Goal: Feedback & Contribution: Contribute content

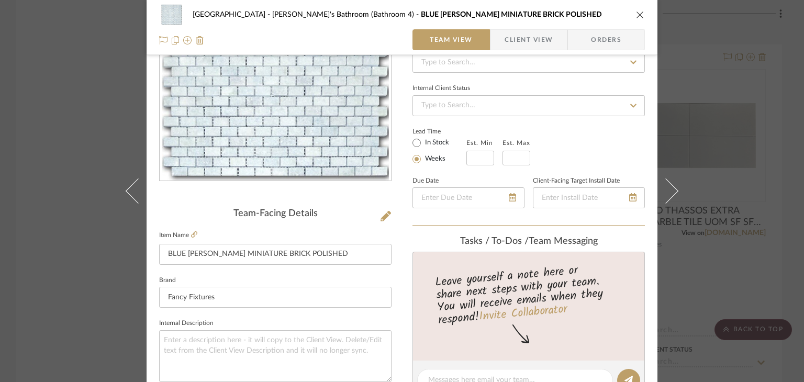
scroll to position [68, 0]
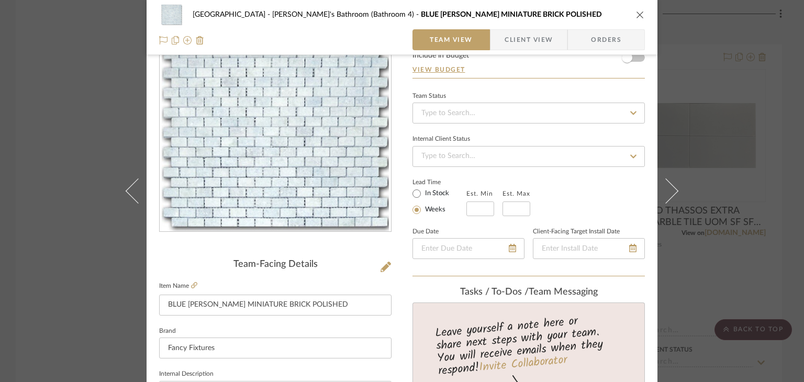
click at [66, 109] on div "Northport Markesa's Bathroom (Bathroom 4) BLUE [PERSON_NAME] MINIATURE BRICK PO…" at bounding box center [402, 191] width 804 height 382
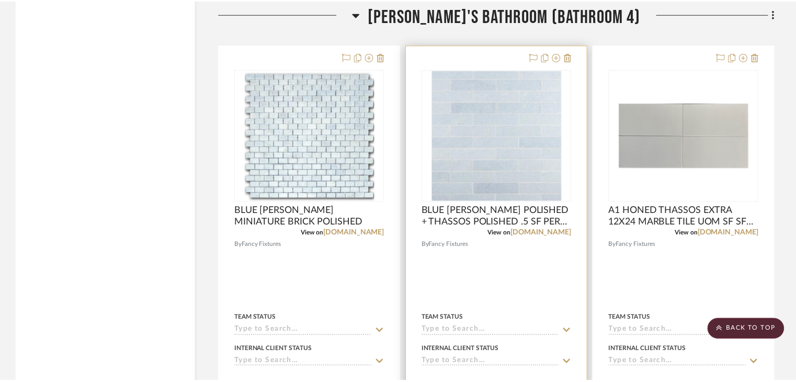
scroll to position [15171, 0]
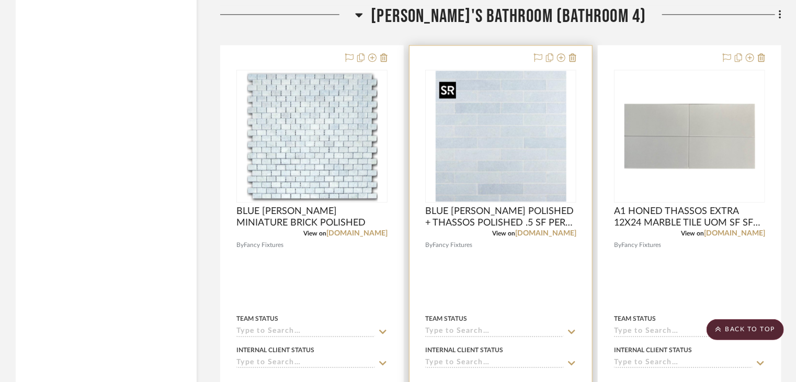
click at [522, 136] on img "0" at bounding box center [501, 136] width 131 height 131
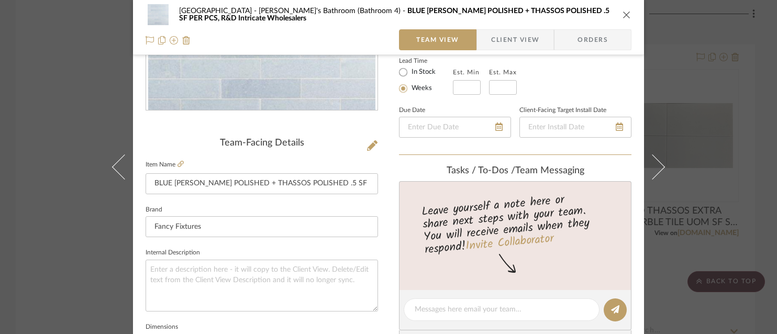
scroll to position [52, 0]
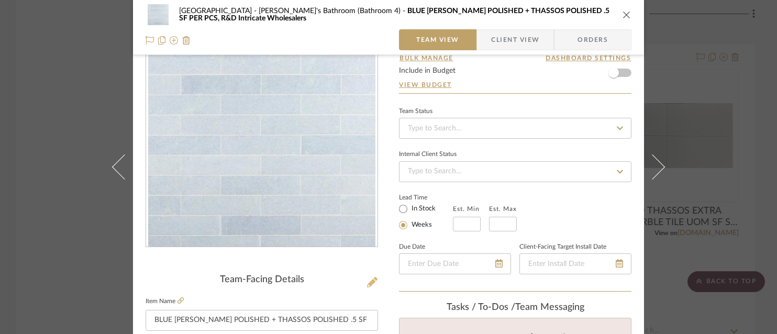
click at [369, 281] on icon at bounding box center [372, 282] width 10 height 10
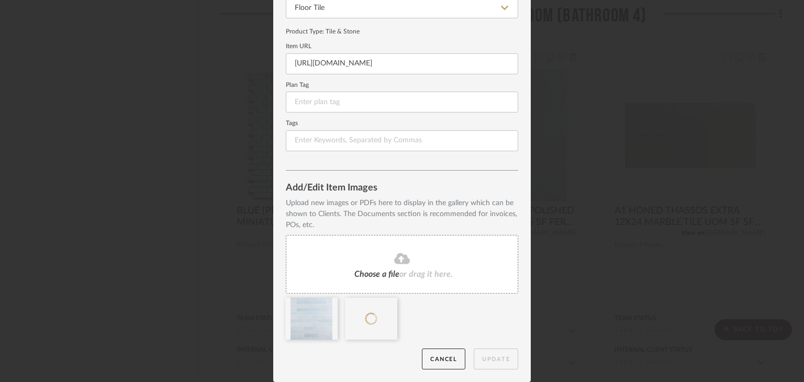
scroll to position [117, 0]
click at [326, 306] on icon at bounding box center [329, 304] width 7 height 8
click at [482, 355] on button "Update" at bounding box center [496, 359] width 44 height 21
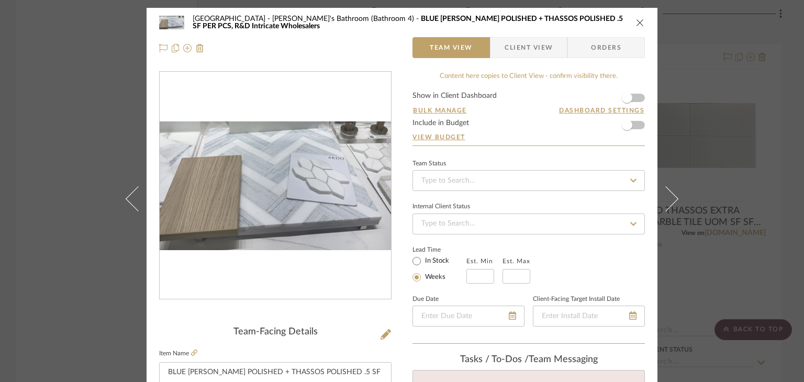
click at [73, 147] on div "Northport Markesa's Bathroom (Bathroom 4) BLUE [PERSON_NAME] POLISHED + THASSOS…" at bounding box center [402, 191] width 804 height 382
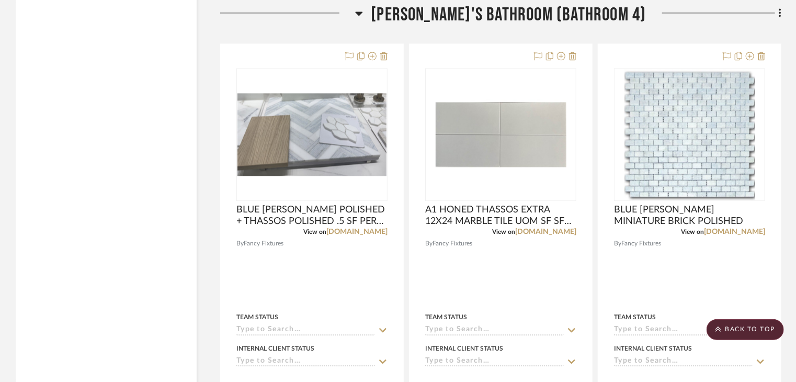
scroll to position [15171, 0]
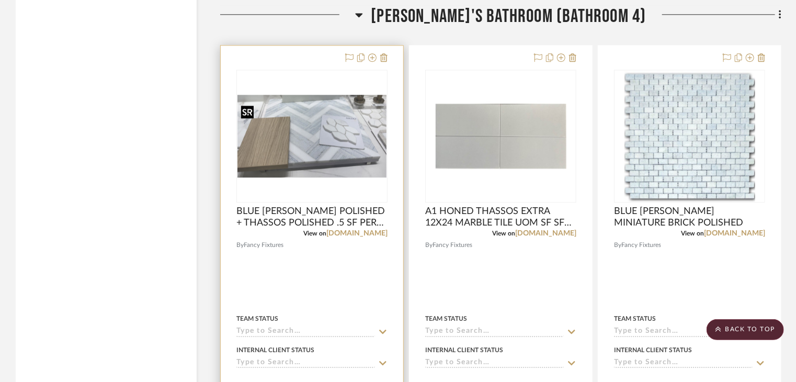
click at [334, 162] on img "0" at bounding box center [312, 136] width 149 height 83
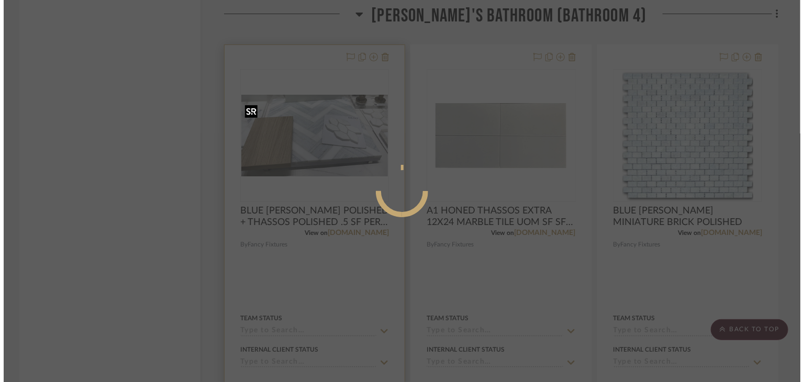
scroll to position [0, 0]
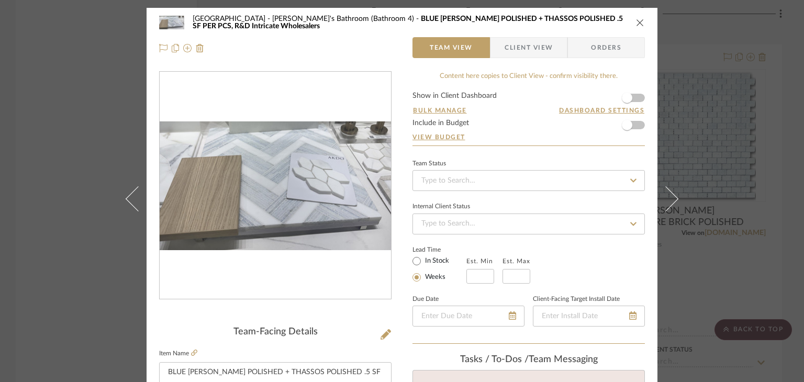
click at [0, 120] on div "Northport Markesa's Bathroom (Bathroom 4) BLUE [PERSON_NAME] POLISHED + THASSOS…" at bounding box center [402, 191] width 804 height 382
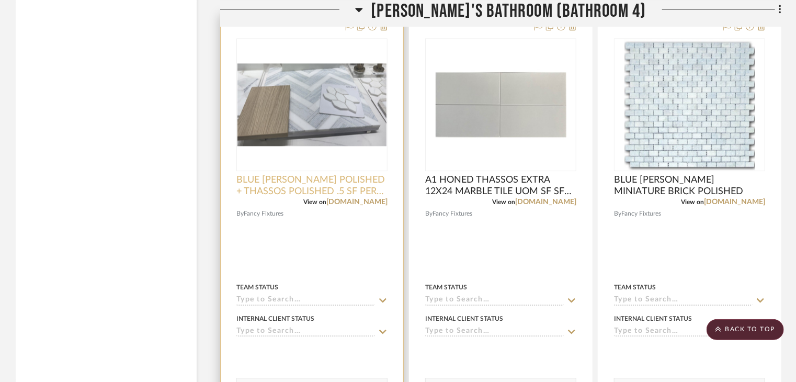
scroll to position [15171, 0]
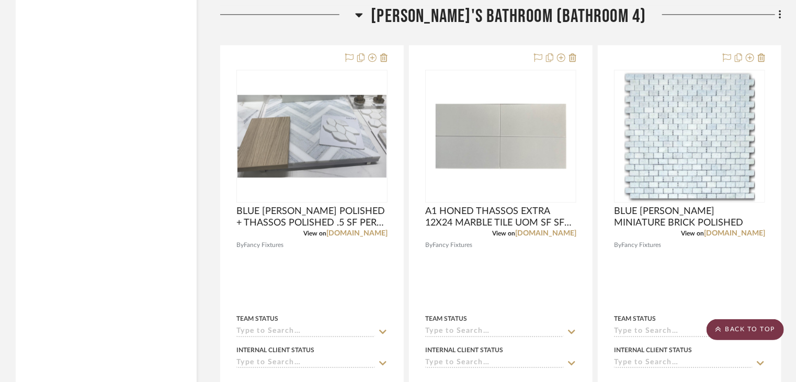
click at [758, 324] on scroll-to-top-button "BACK TO TOP" at bounding box center [745, 329] width 77 height 21
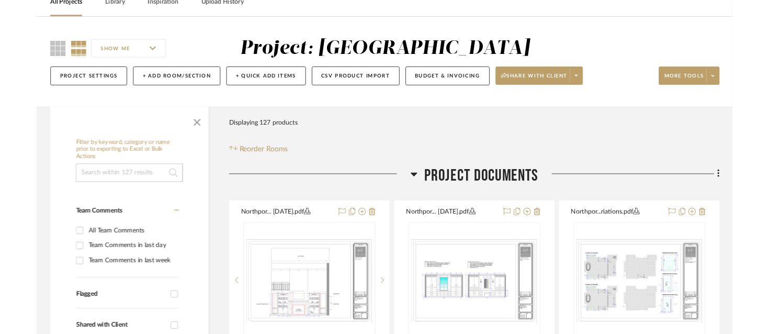
scroll to position [157, 0]
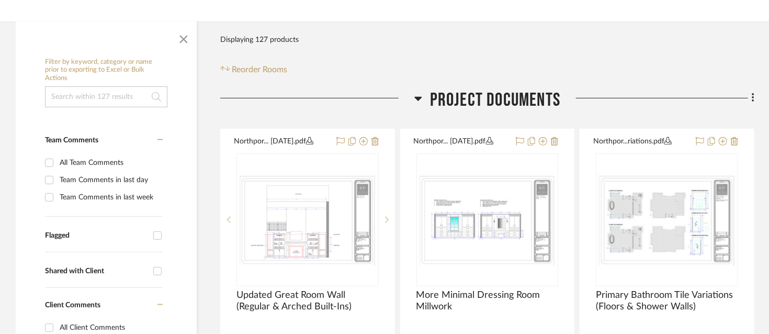
click at [751, 101] on fa-icon at bounding box center [751, 99] width 7 height 17
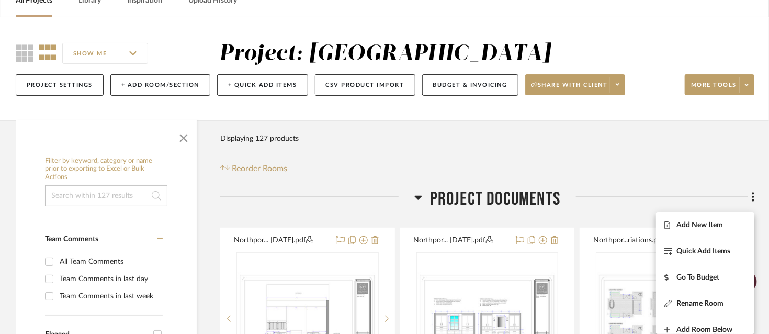
scroll to position [52, 0]
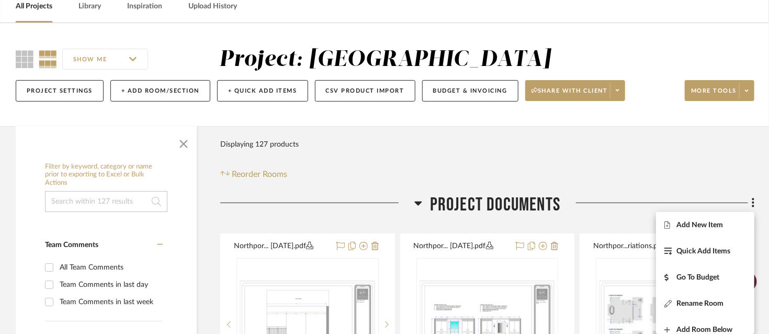
click at [670, 123] on div at bounding box center [384, 167] width 769 height 334
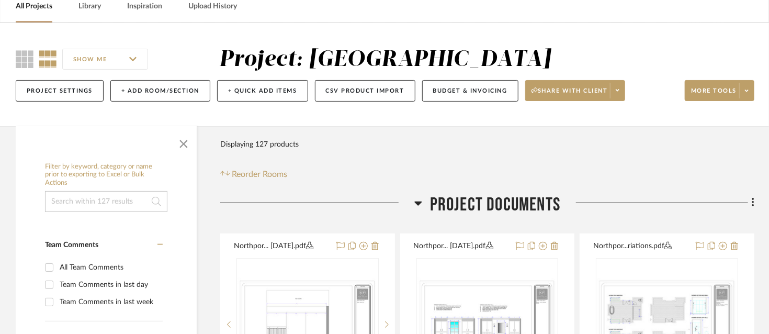
click at [756, 93] on div "SHOW ME Project: Northport Project Settings + Add Room/Section + Quick Add Item…" at bounding box center [384, 78] width 769 height 62
click at [748, 91] on icon at bounding box center [747, 91] width 4 height 6
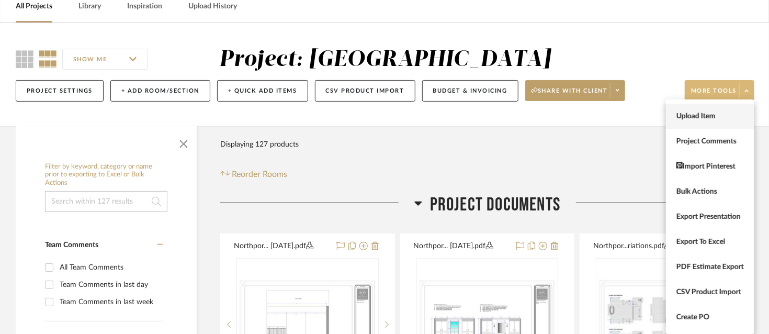
click at [698, 115] on span "Upload Item" at bounding box center [711, 116] width 68 height 9
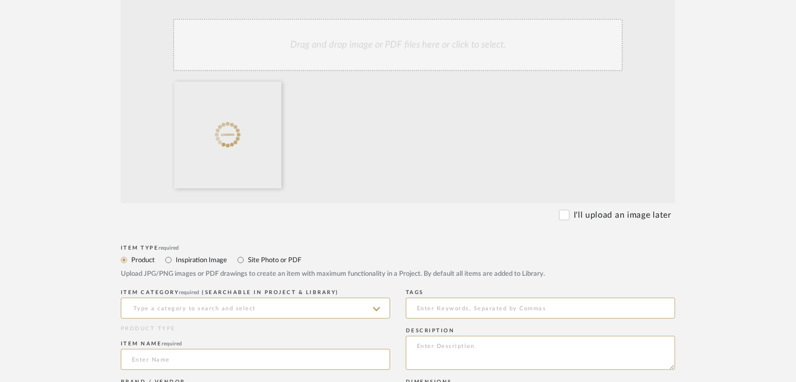
scroll to position [262, 0]
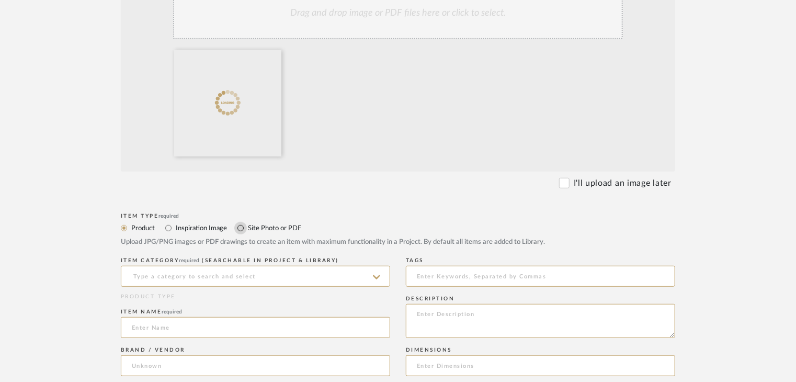
click at [242, 222] on input "Site Photo or PDF" at bounding box center [240, 228] width 13 height 13
radio input "true"
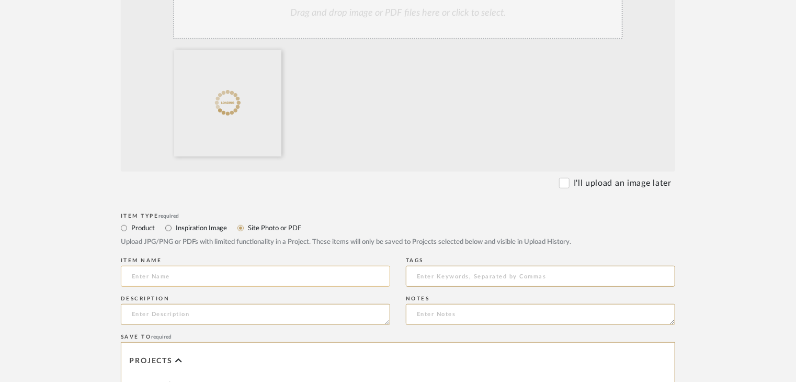
click at [272, 269] on input at bounding box center [255, 276] width 269 height 21
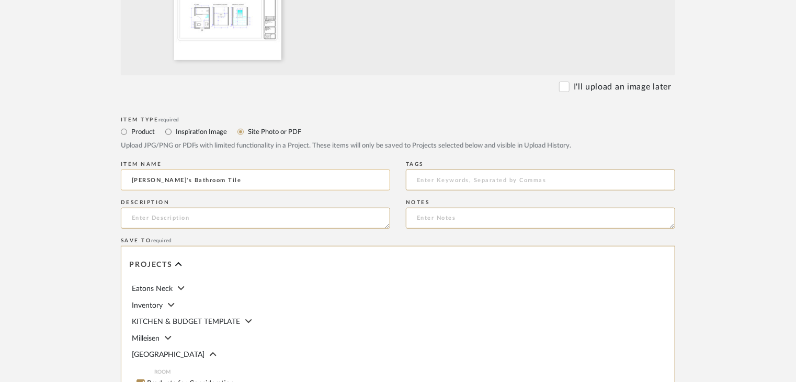
scroll to position [419, 0]
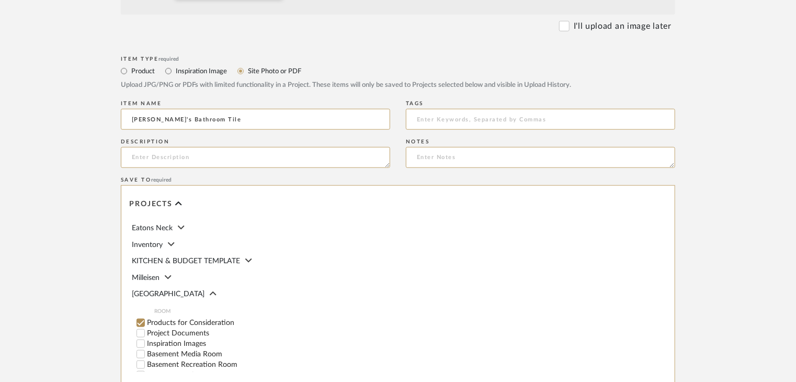
type input "[PERSON_NAME]'s Bathroom Tile"
click at [182, 330] on label "Project Documents" at bounding box center [268, 333] width 243 height 7
click at [146, 329] on input "Project Documents" at bounding box center [141, 333] width 10 height 10
checkbox input "false"
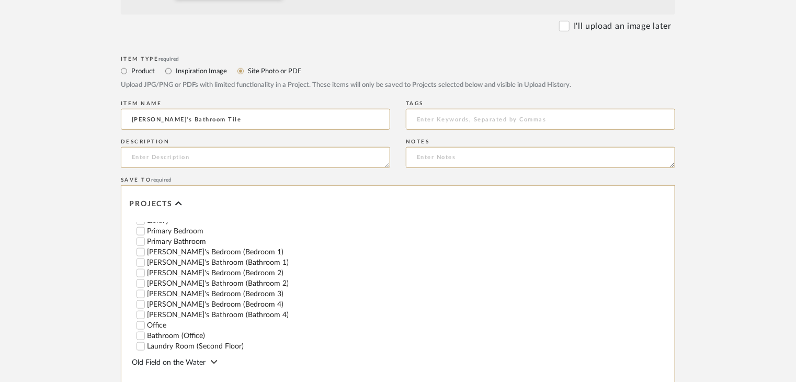
scroll to position [262, 0]
click at [169, 258] on label "[PERSON_NAME]'s Bathroom (Bathroom 1)" at bounding box center [268, 259] width 243 height 7
click at [146, 258] on input "[PERSON_NAME]'s Bathroom (Bathroom 1)" at bounding box center [141, 260] width 10 height 10
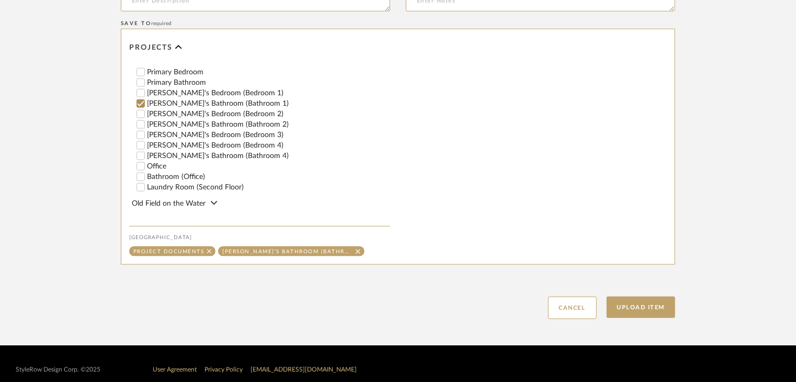
scroll to position [576, 0]
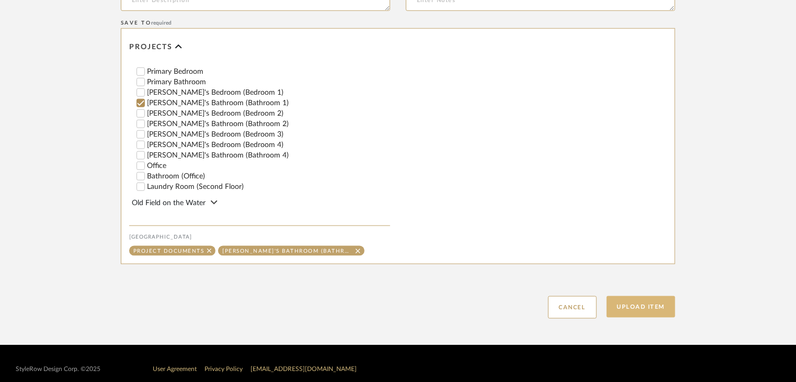
click at [651, 310] on button "Upload Item" at bounding box center [641, 306] width 69 height 21
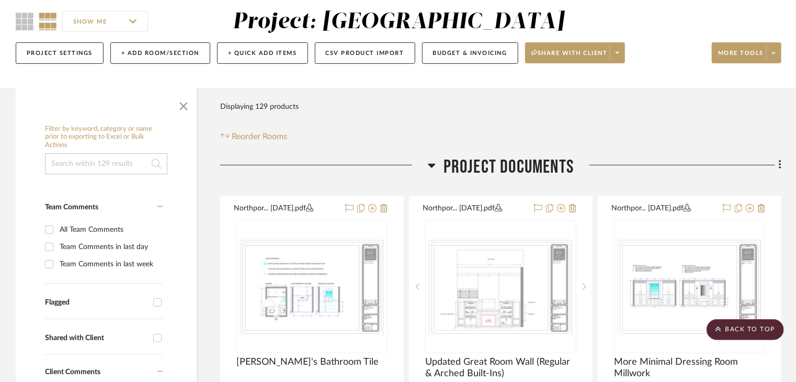
scroll to position [88, 0]
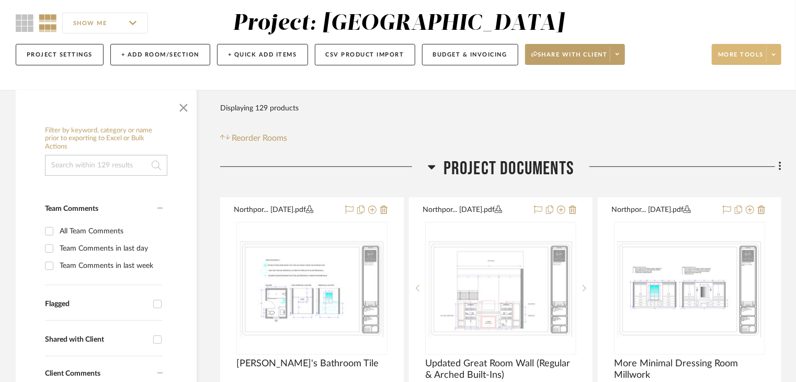
click at [760, 58] on span "More tools" at bounding box center [741, 59] width 46 height 16
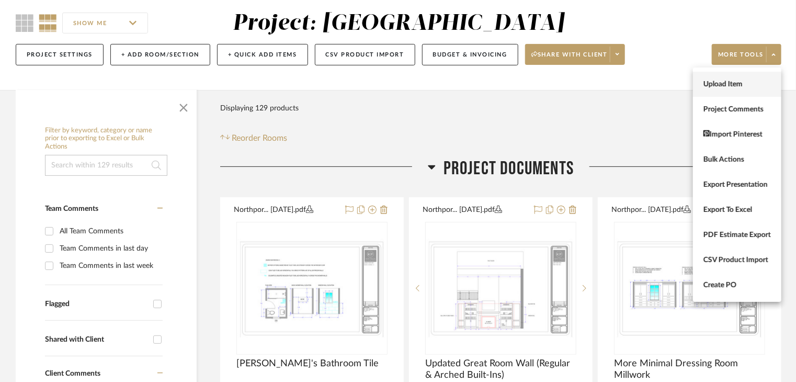
click at [756, 81] on span "Upload Item" at bounding box center [738, 84] width 68 height 9
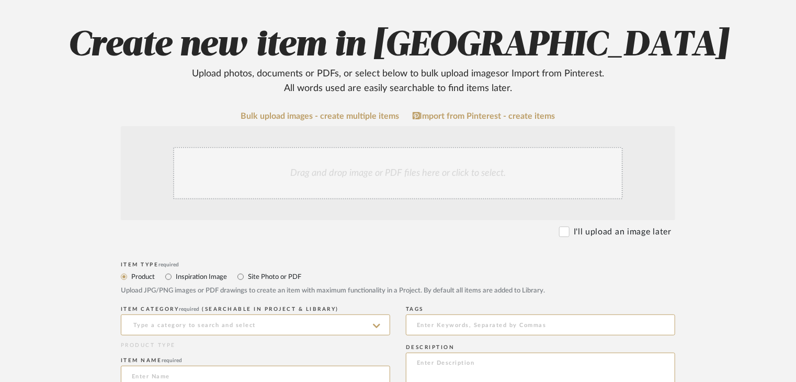
scroll to position [105, 0]
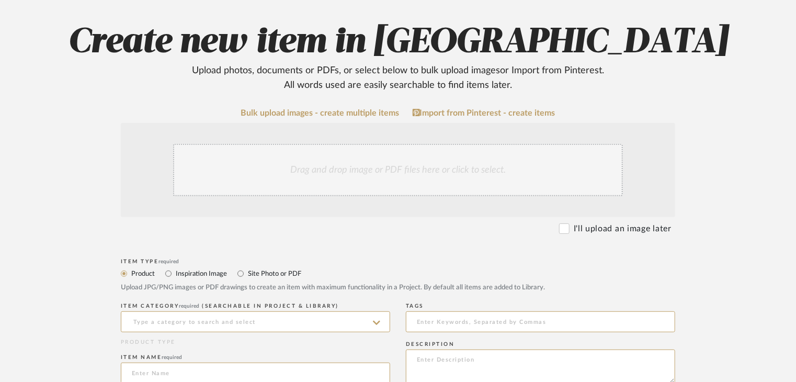
click at [266, 271] on label "Site Photo or PDF" at bounding box center [274, 274] width 54 height 12
click at [247, 271] on input "Site Photo or PDF" at bounding box center [240, 273] width 13 height 13
radio input "true"
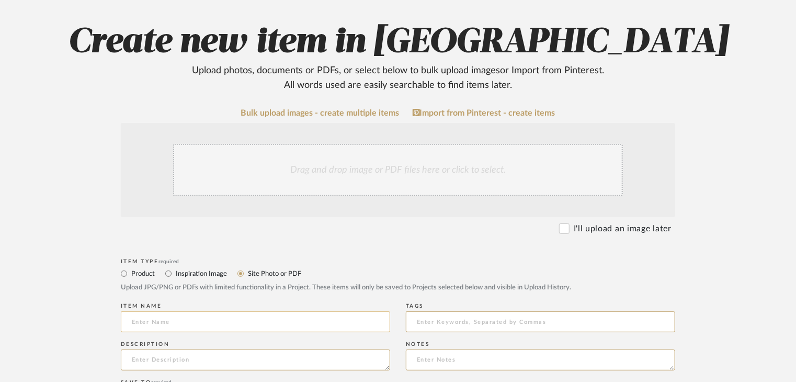
click at [288, 323] on input at bounding box center [255, 321] width 269 height 21
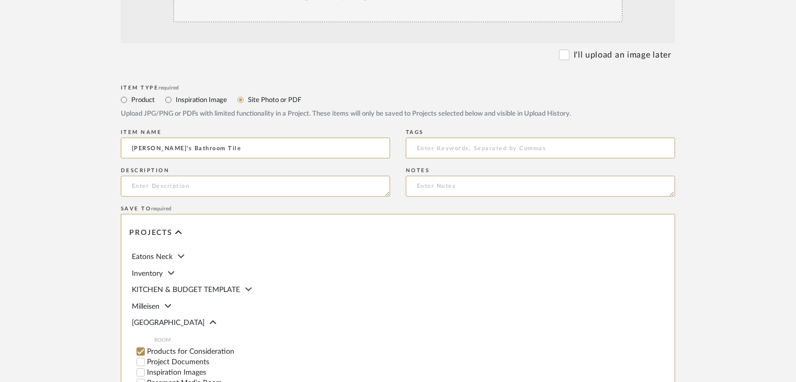
scroll to position [0, 0]
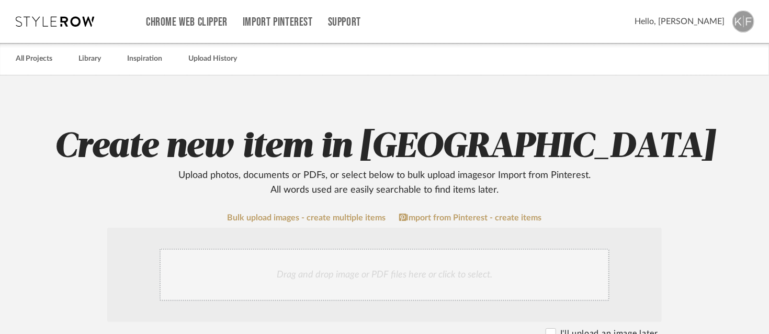
type input "[PERSON_NAME]'s Bathroom Tile"
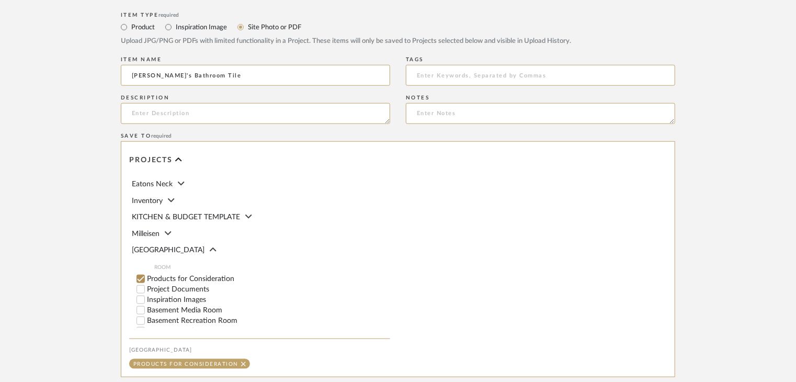
scroll to position [523, 0]
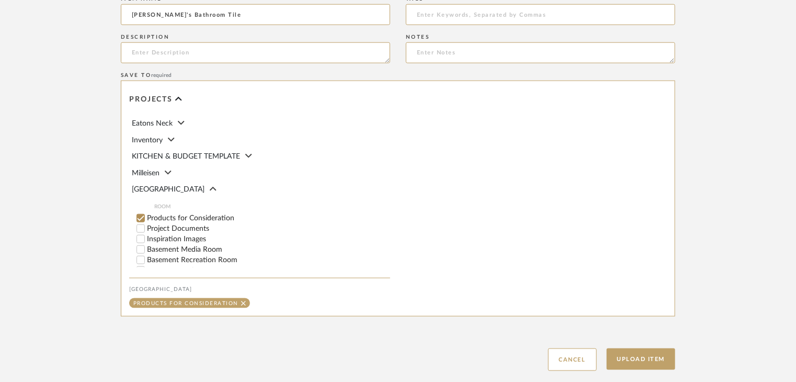
click at [177, 229] on label "Project Documents" at bounding box center [268, 228] width 243 height 7
click at [146, 229] on input "Project Documents" at bounding box center [141, 228] width 10 height 10
checkbox input "false"
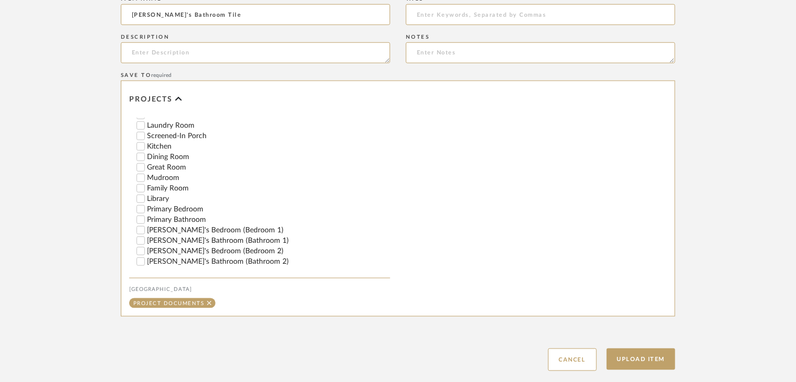
scroll to position [262, 0]
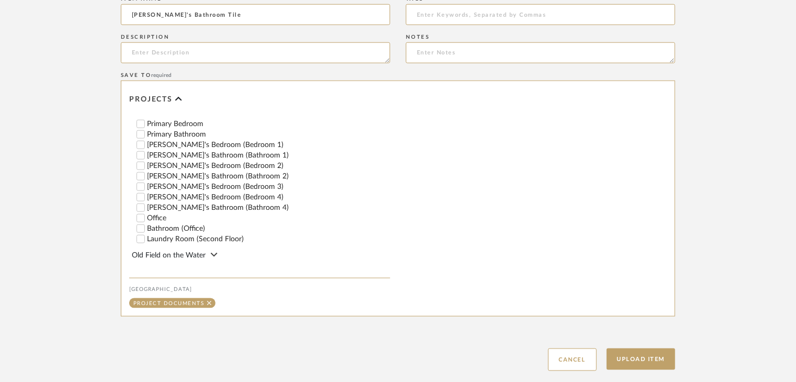
click at [178, 178] on label "[PERSON_NAME]'s Bathroom (Bathroom 2)" at bounding box center [268, 176] width 243 height 7
click at [146, 178] on input "[PERSON_NAME]'s Bathroom (Bathroom 2)" at bounding box center [141, 176] width 10 height 10
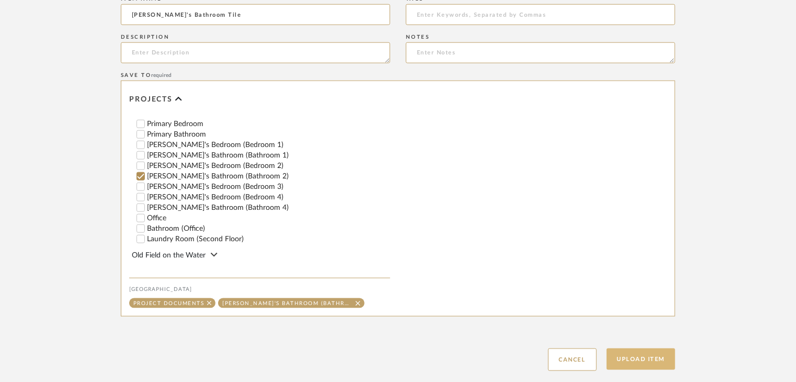
click at [630, 354] on button "Upload Item" at bounding box center [641, 359] width 69 height 21
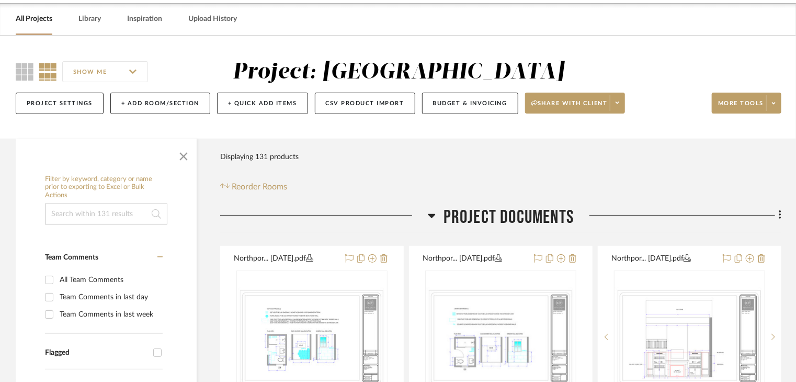
scroll to position [36, 0]
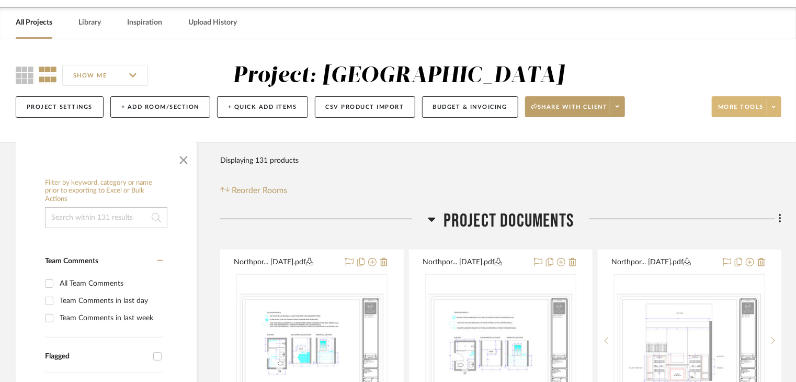
click at [779, 105] on span at bounding box center [774, 107] width 15 height 16
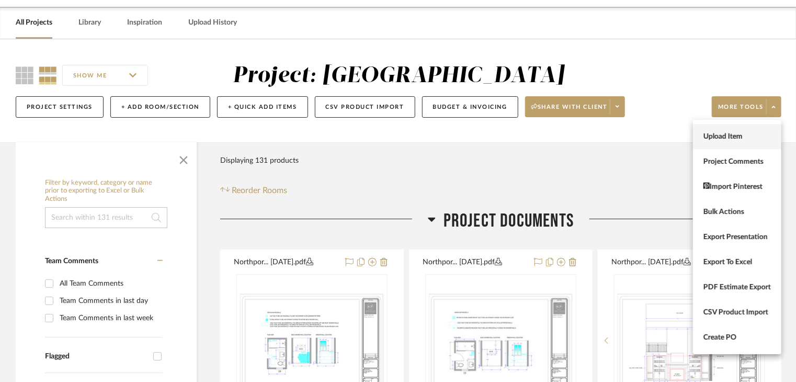
click at [741, 127] on button "Upload Item" at bounding box center [737, 136] width 88 height 25
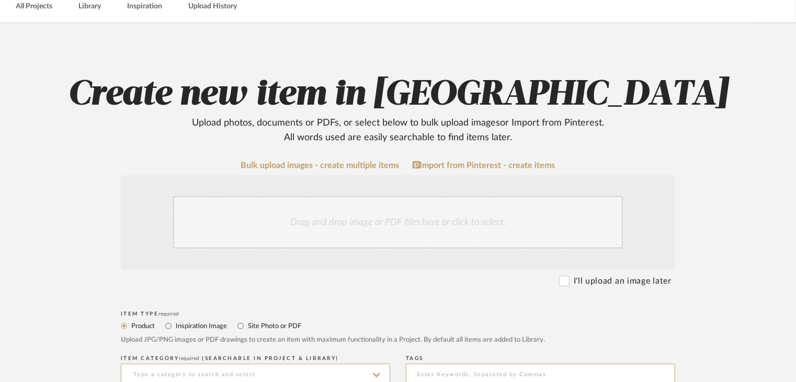
click at [280, 330] on label "Site Photo or PDF" at bounding box center [274, 326] width 54 height 12
click at [247, 330] on input "Site Photo or PDF" at bounding box center [240, 326] width 13 height 13
radio input "true"
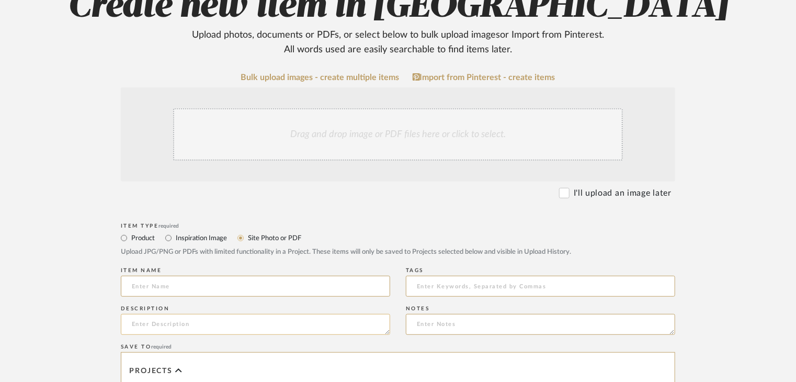
scroll to position [157, 0]
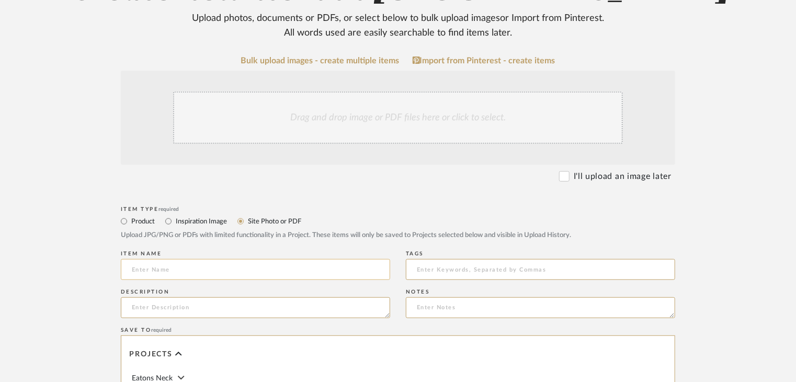
click at [264, 273] on input at bounding box center [255, 269] width 269 height 21
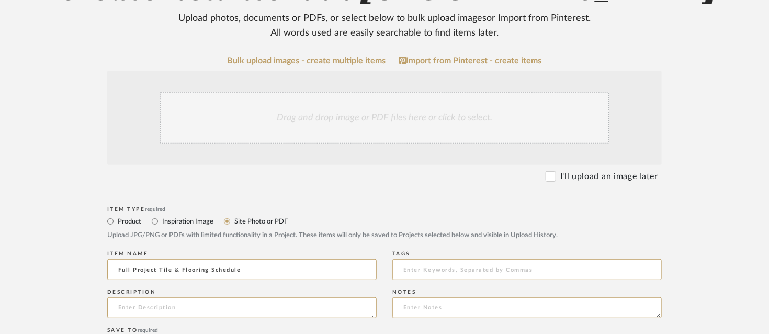
type input "Full Project Tile & Flooring Schedule"
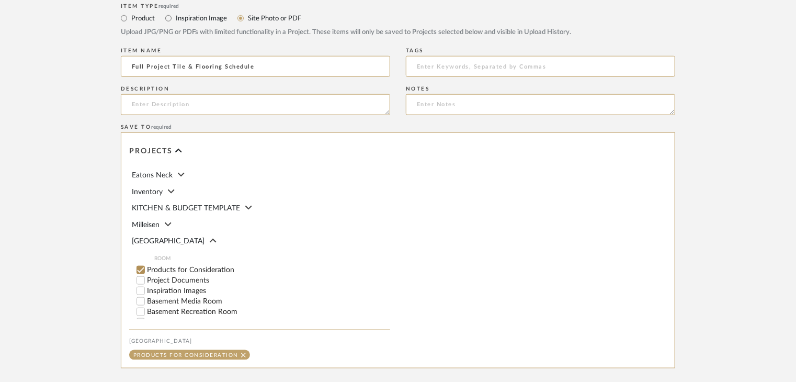
scroll to position [471, 0]
click at [186, 277] on label "Project Documents" at bounding box center [268, 280] width 243 height 7
click at [146, 277] on input "Project Documents" at bounding box center [141, 281] width 10 height 10
checkbox input "false"
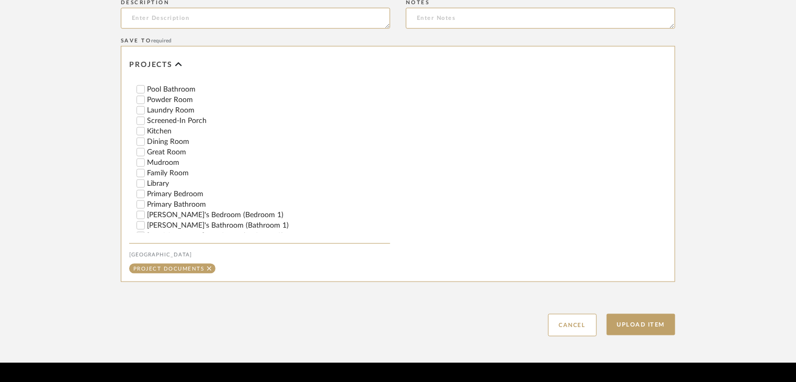
scroll to position [576, 0]
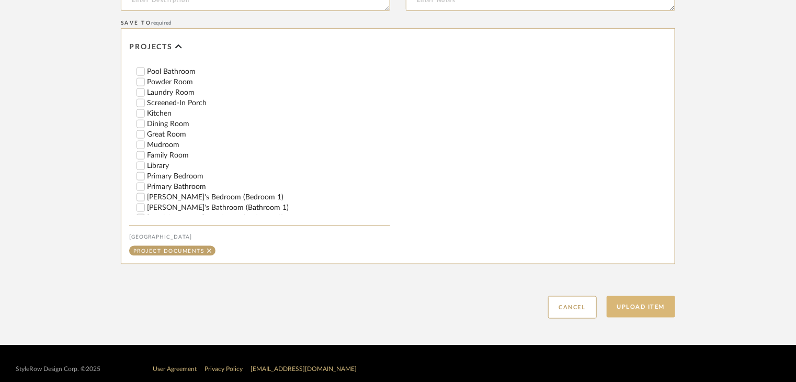
click at [638, 309] on button "Upload Item" at bounding box center [641, 306] width 69 height 21
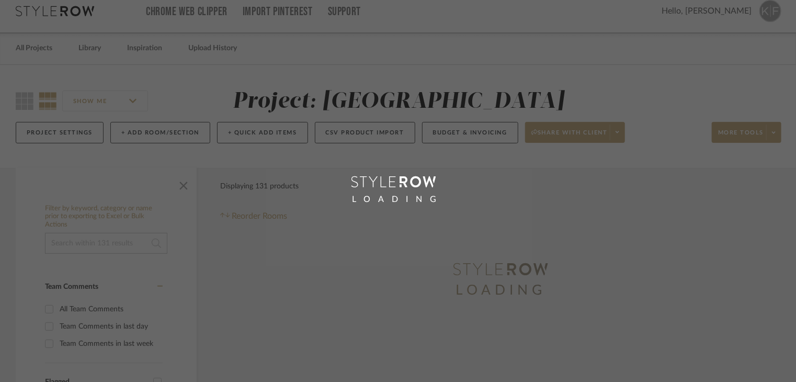
scroll to position [6, 0]
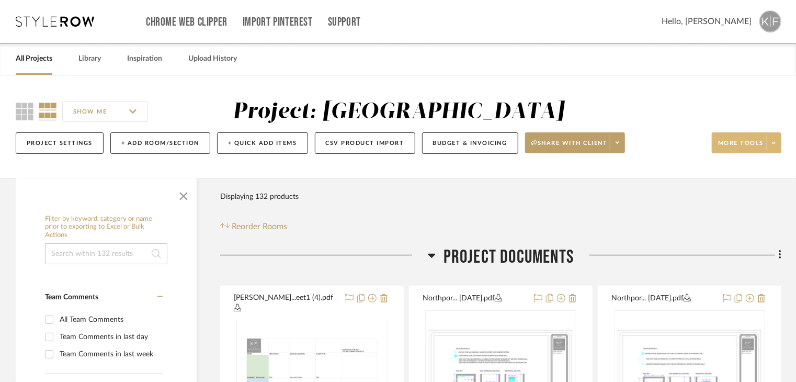
click at [781, 136] on span at bounding box center [774, 143] width 15 height 16
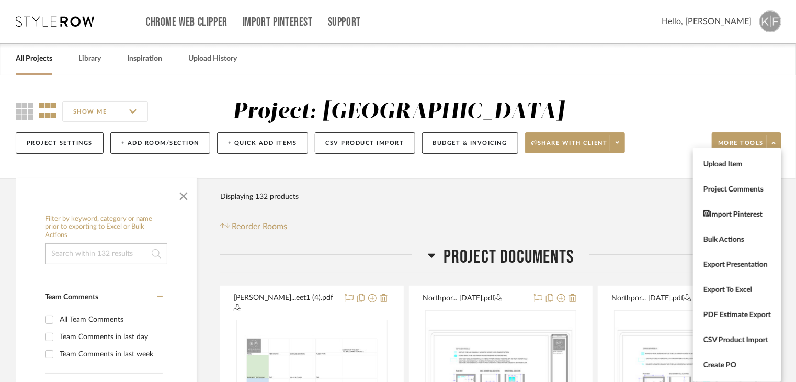
click at [634, 234] on div at bounding box center [398, 191] width 796 height 382
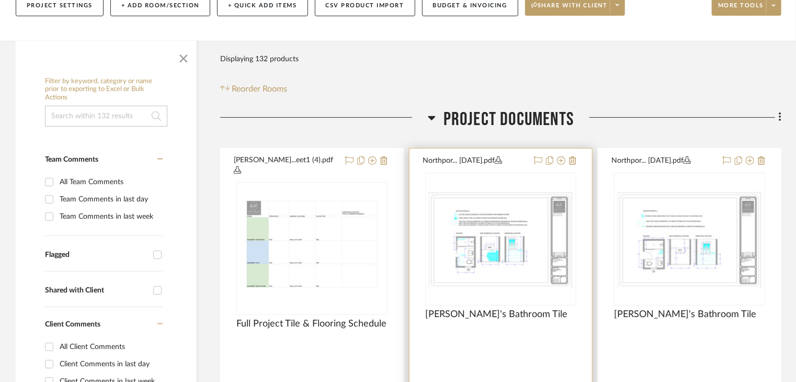
scroll to position [262, 0]
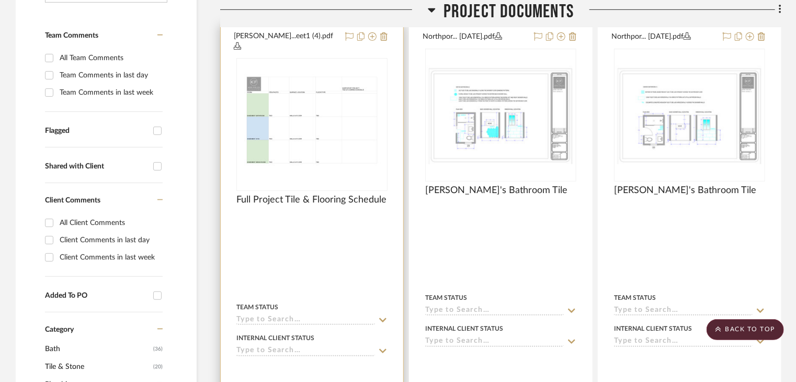
click at [340, 248] on div at bounding box center [312, 258] width 183 height 467
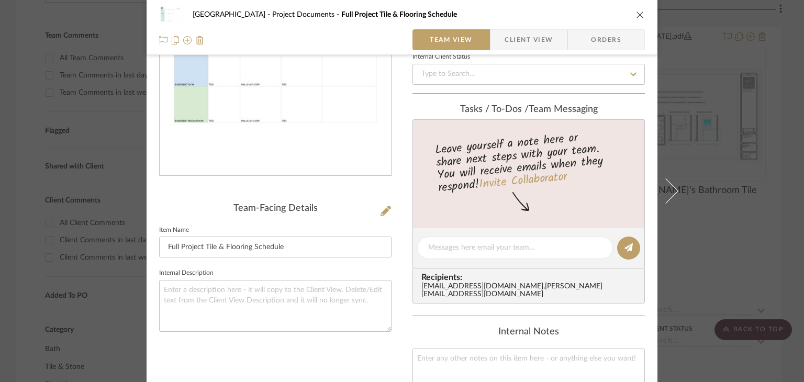
scroll to position [157, 0]
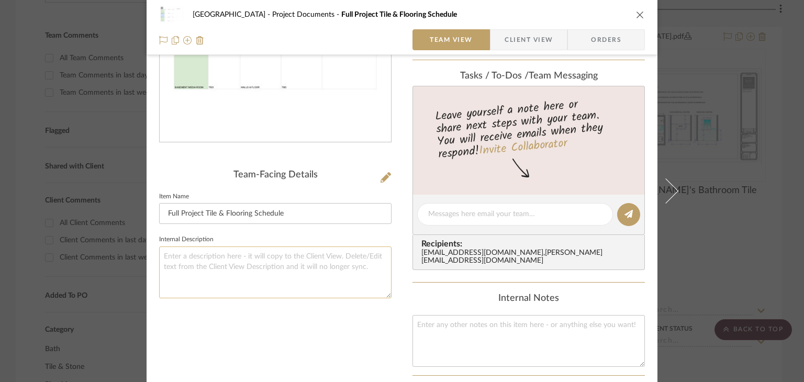
click at [293, 263] on textarea at bounding box center [275, 272] width 232 height 52
type textarea "[DATE]"
click at [636, 15] on icon "close" at bounding box center [640, 14] width 8 height 8
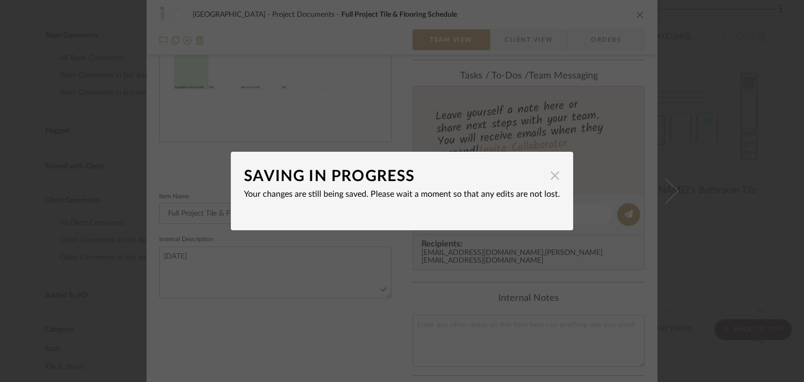
click at [552, 183] on span "button" at bounding box center [554, 175] width 21 height 21
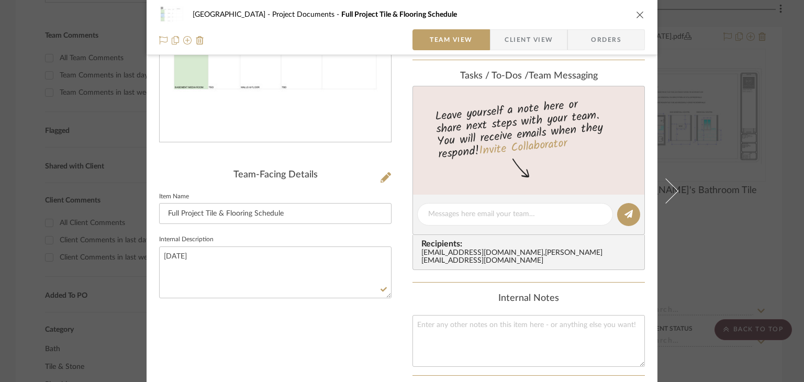
click at [684, 241] on div "Northport Project Documents Full Project Tile & Flooring Schedule Team View Cli…" at bounding box center [402, 191] width 804 height 382
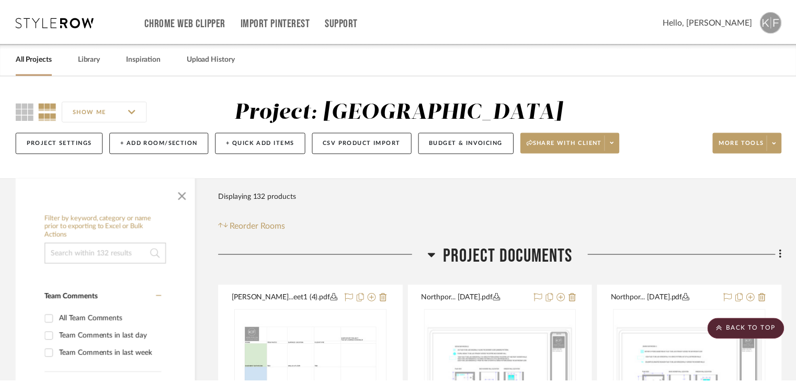
scroll to position [262, 0]
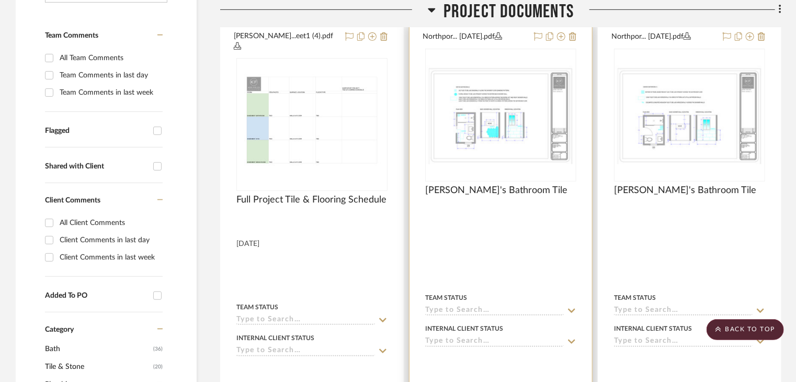
click at [498, 240] on div at bounding box center [501, 258] width 183 height 467
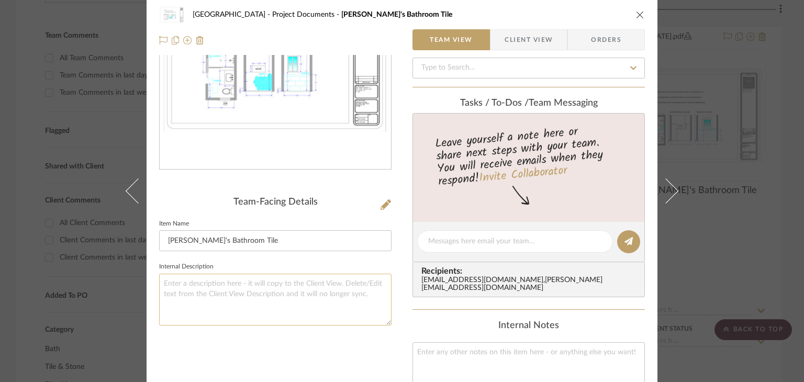
scroll to position [157, 0]
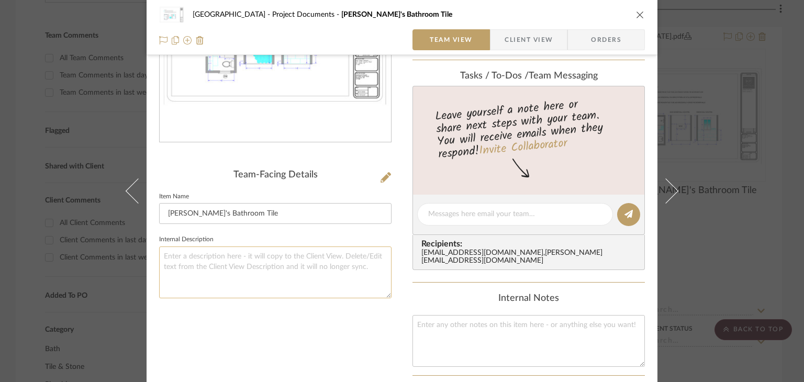
click at [264, 268] on textarea at bounding box center [275, 272] width 232 height 52
click at [264, 268] on textarea "[DATE]" at bounding box center [275, 272] width 232 height 52
type textarea "[DATE]"
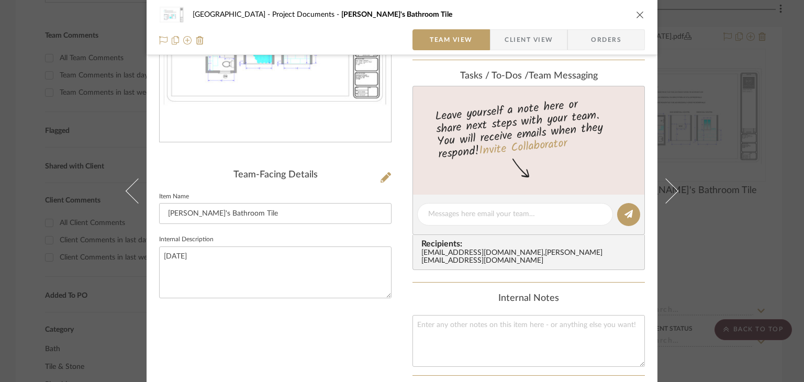
click at [636, 17] on icon "close" at bounding box center [640, 14] width 8 height 8
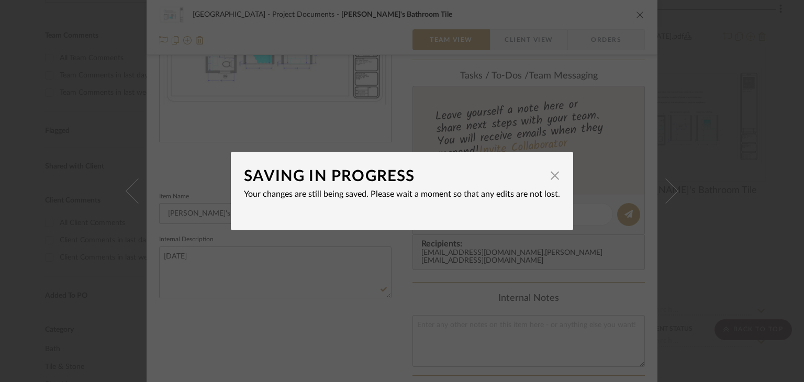
click at [699, 181] on div "SAVING IN PROGRESS × Your changes are still being saved. Please wait a moment s…" at bounding box center [402, 191] width 804 height 382
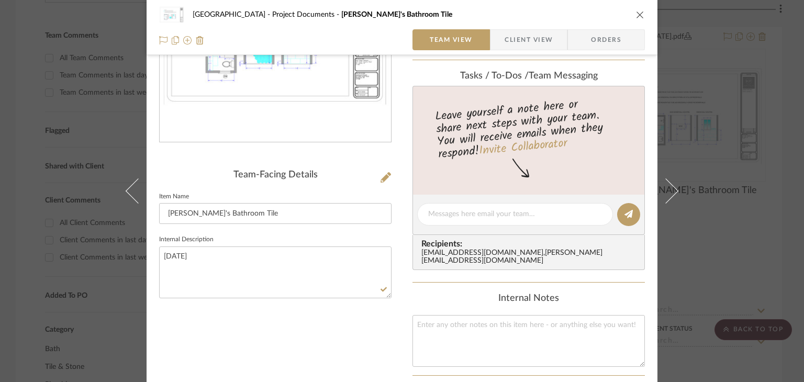
click at [683, 226] on div "Northport Project Documents [GEOGRAPHIC_DATA]'s Bathroom Tile Team View Client …" at bounding box center [402, 191] width 804 height 382
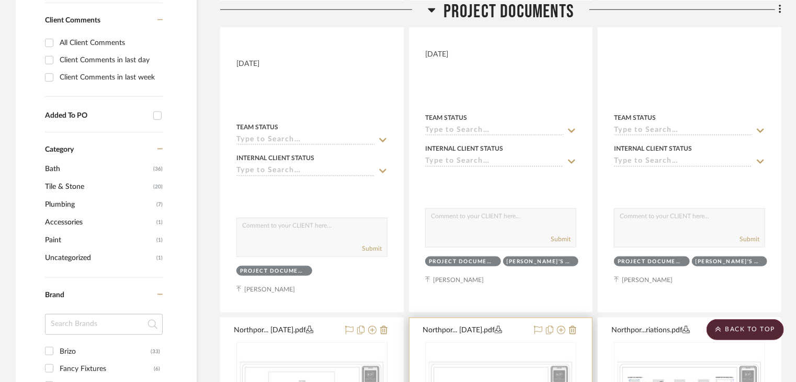
scroll to position [314, 0]
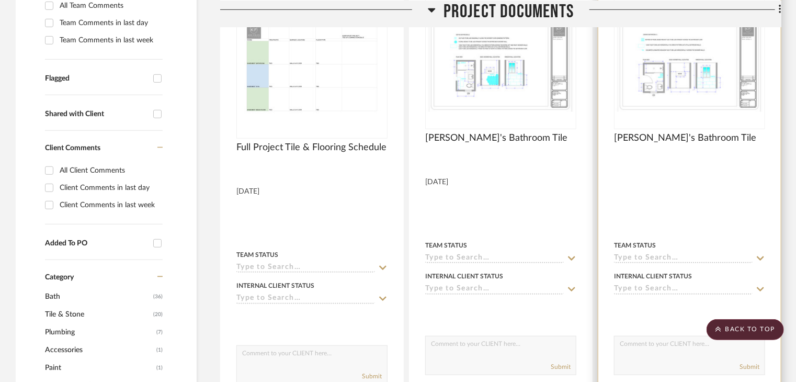
click at [667, 184] on div at bounding box center [690, 205] width 183 height 467
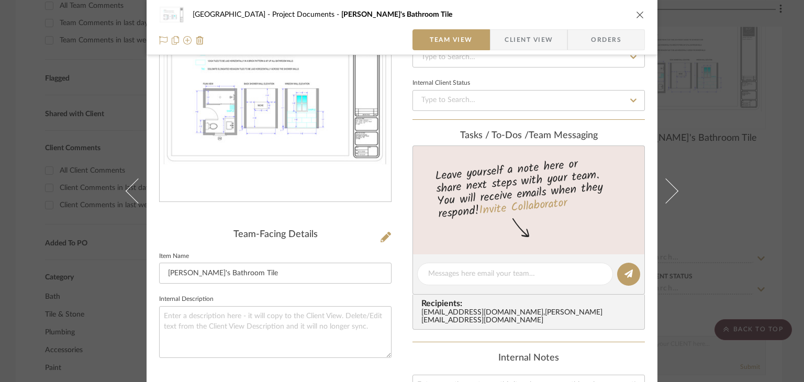
scroll to position [105, 0]
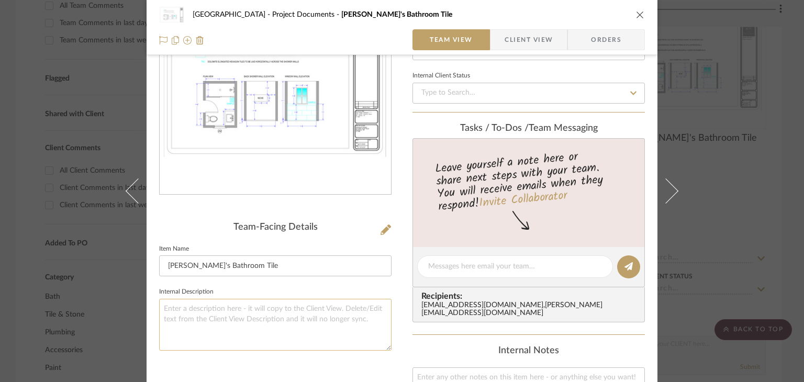
click at [276, 305] on textarea at bounding box center [275, 325] width 232 height 52
paste textarea "[DATE]"
type textarea "[DATE]"
click at [644, 13] on div "Northport Project Documents [PERSON_NAME]'s Bathroom Tile Team View Client View…" at bounding box center [402, 27] width 511 height 55
click at [636, 13] on icon "close" at bounding box center [640, 14] width 8 height 8
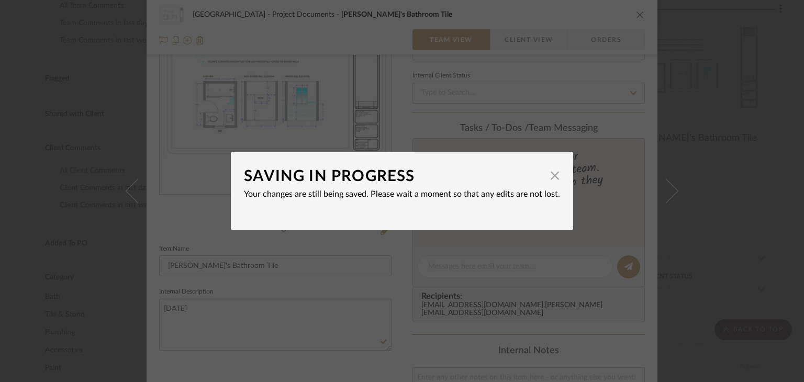
click at [713, 206] on div "SAVING IN PROGRESS × Your changes are still being saved. Please wait a moment s…" at bounding box center [402, 191] width 804 height 382
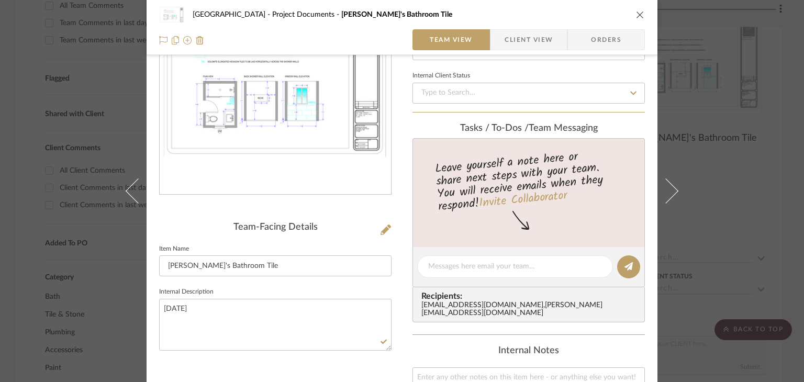
click at [729, 231] on div "Northport Project Documents [PERSON_NAME]'s Bathroom Tile Team View Client View…" at bounding box center [402, 191] width 804 height 382
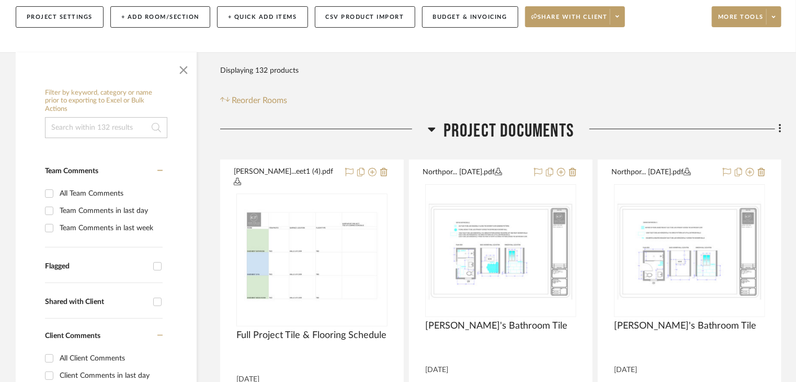
scroll to position [0, 0]
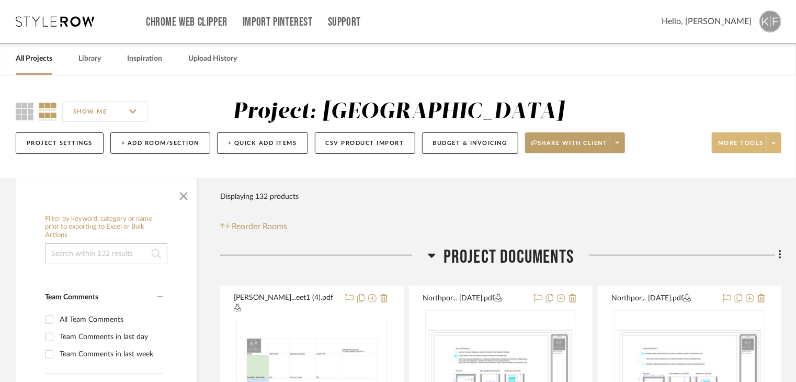
click at [770, 137] on span at bounding box center [774, 143] width 15 height 16
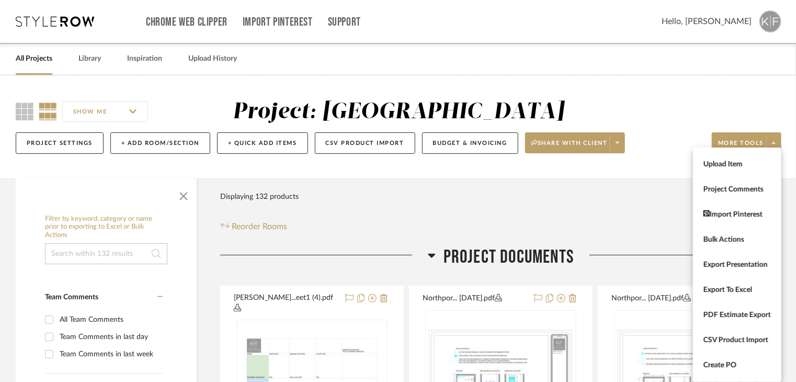
click at [729, 156] on button "Upload Item" at bounding box center [737, 164] width 88 height 25
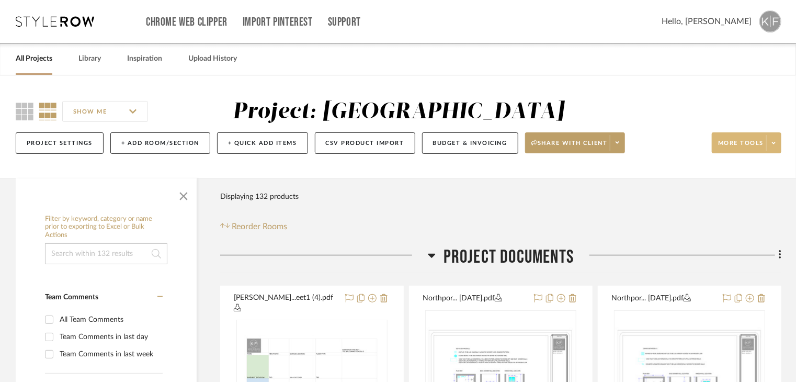
click at [777, 141] on span at bounding box center [774, 143] width 15 height 16
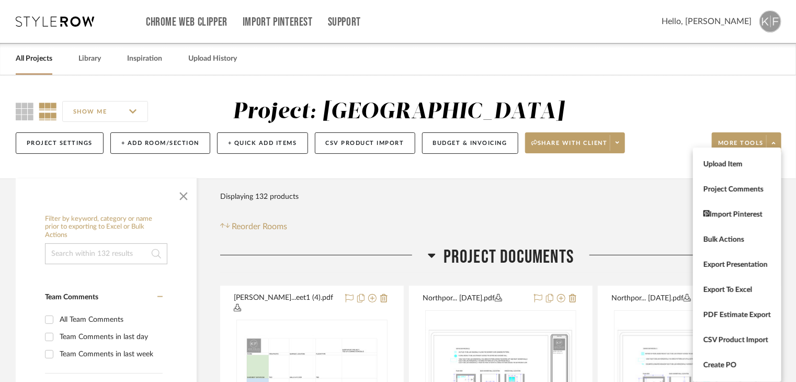
drag, startPoint x: 739, startPoint y: 151, endPoint x: 741, endPoint y: 157, distance: 6.3
click at [739, 152] on div "Upload Item Project Comments Import Pinterest Bulk Actions Export Presentation …" at bounding box center [737, 265] width 88 height 234
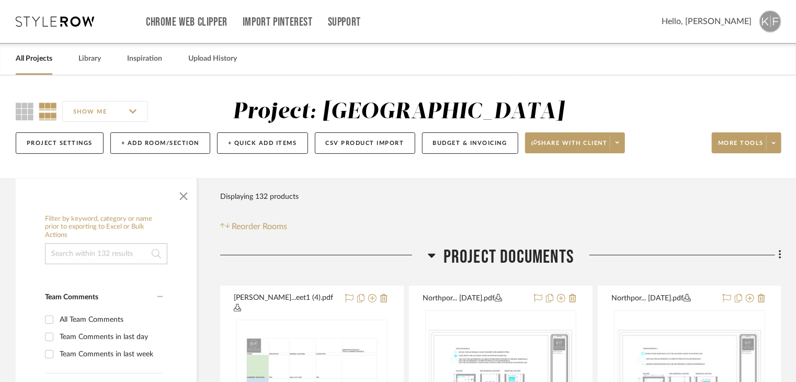
click at [741, 157] on div "Project Settings + Add Room/Section + Quick Add Items CSV Product Import Budget…" at bounding box center [399, 143] width 766 height 35
click at [769, 150] on span at bounding box center [774, 143] width 15 height 16
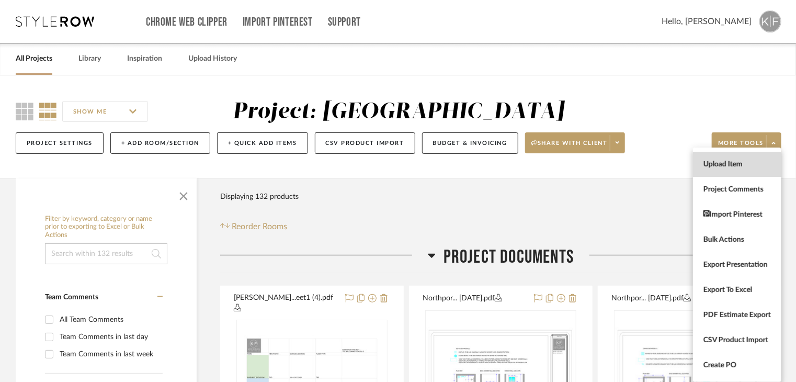
click at [764, 171] on button "Upload Item" at bounding box center [737, 164] width 88 height 25
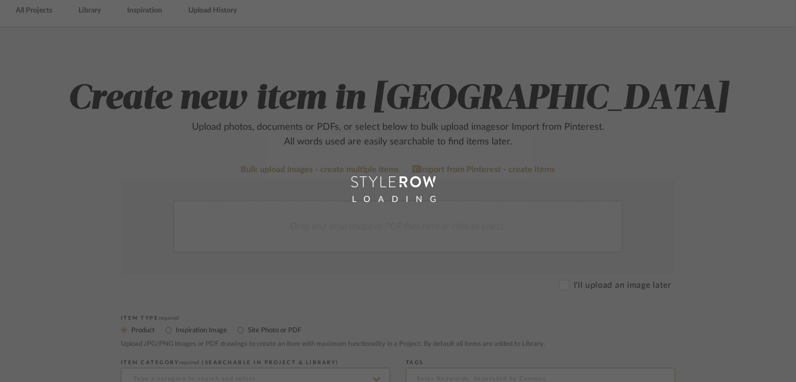
scroll to position [52, 0]
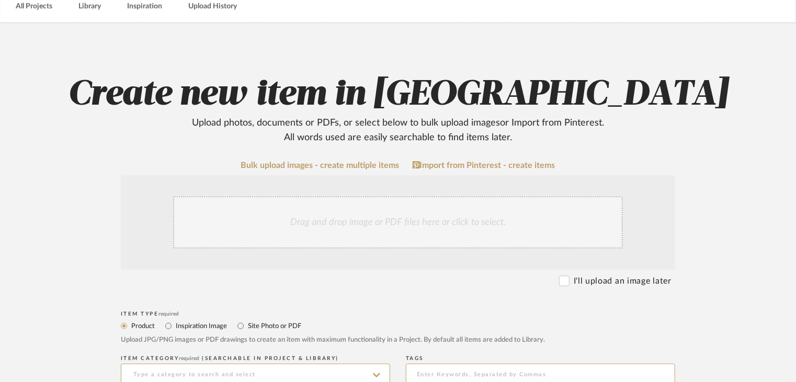
click at [249, 323] on label "Site Photo or PDF" at bounding box center [274, 326] width 54 height 12
click at [247, 323] on input "Site Photo or PDF" at bounding box center [240, 326] width 13 height 13
radio input "true"
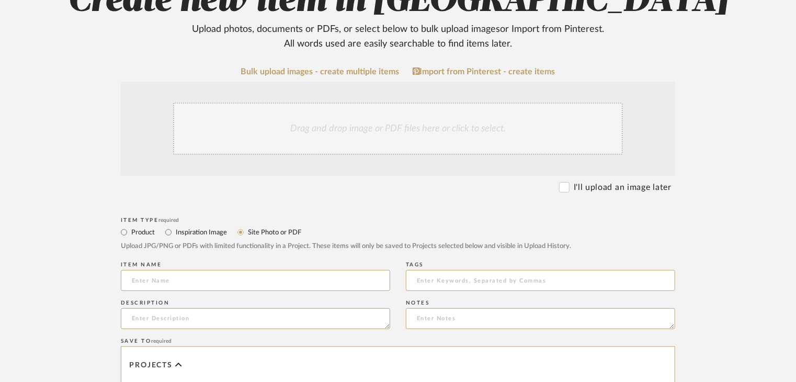
scroll to position [157, 0]
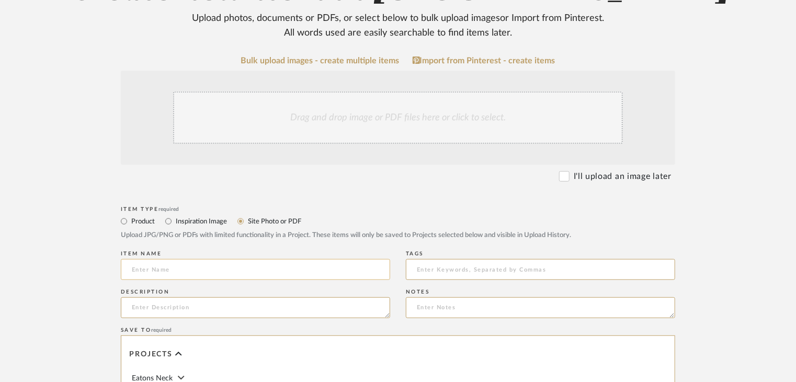
click at [240, 273] on input at bounding box center [255, 269] width 269 height 21
click at [245, 262] on input "Primary Bathroom Tile Variations No" at bounding box center [255, 269] width 269 height 21
click at [284, 270] on input "Primary Bathroom Tile Variations (Horizontal Shower Walls)" at bounding box center [255, 269] width 269 height 21
click at [358, 277] on input "Primary Bathroom Tile Variations (Horizontal Tile Shower Walls)" at bounding box center [255, 269] width 269 height 21
click at [293, 271] on input "Primary Bathroom Tile Variations (Horizontal Tile Shower Walls)" at bounding box center [255, 269] width 269 height 21
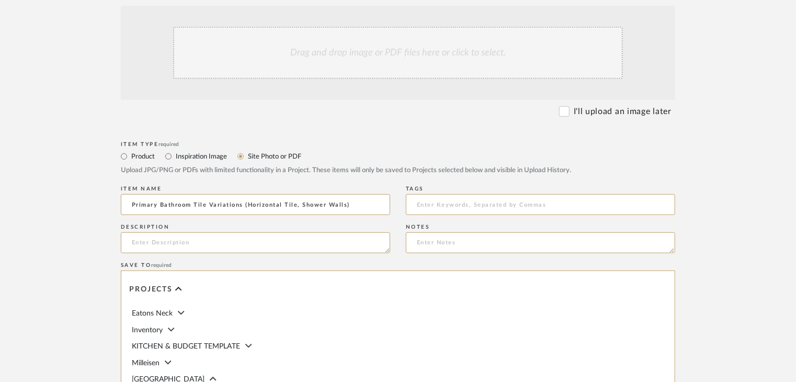
scroll to position [262, 0]
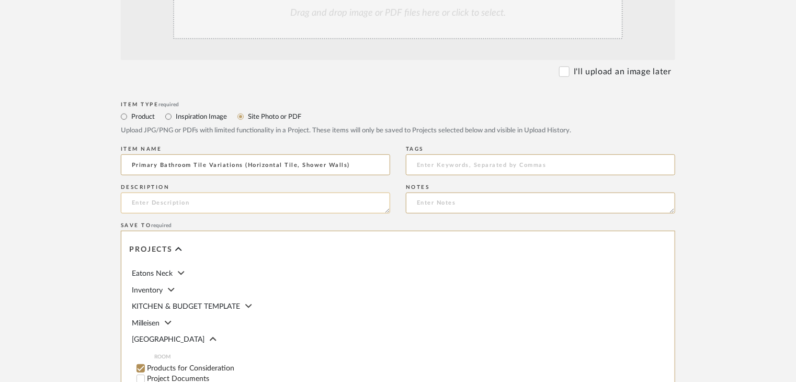
type input "Primary Bathroom Tile Variations (Horizontal Tile, Shower Walls)"
click at [276, 203] on textarea at bounding box center [255, 203] width 269 height 21
paste textarea "[DATE]"
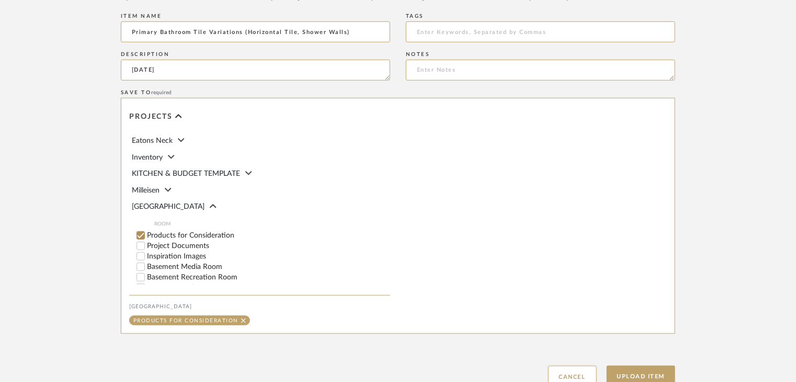
scroll to position [419, 0]
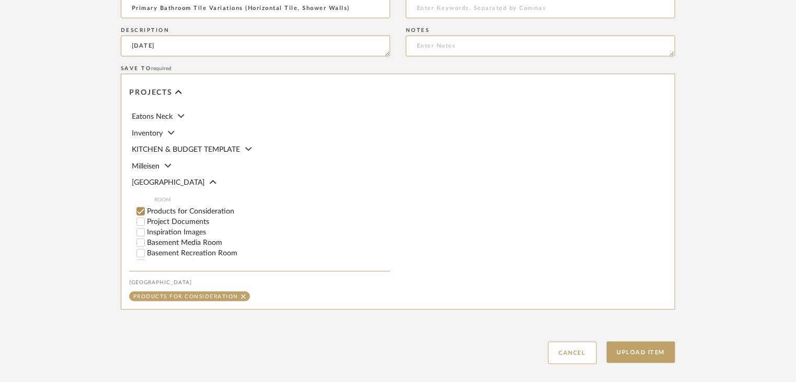
type textarea "[DATE]"
click at [170, 222] on label "Project Documents" at bounding box center [268, 221] width 243 height 7
click at [146, 222] on input "Project Documents" at bounding box center [141, 222] width 10 height 10
checkbox input "false"
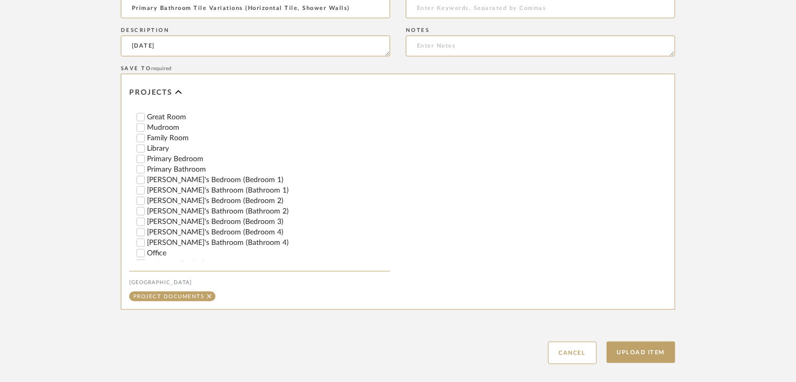
scroll to position [219, 0]
click at [180, 167] on label "Primary Bathroom" at bounding box center [268, 170] width 243 height 7
click at [146, 166] on input "Primary Bathroom" at bounding box center [141, 170] width 10 height 10
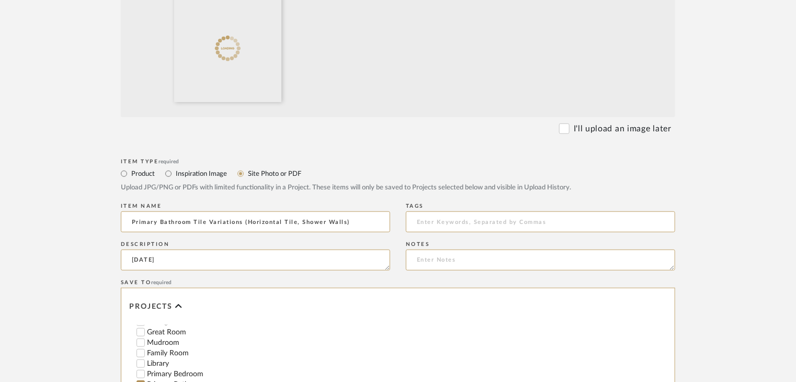
scroll to position [314, 0]
drag, startPoint x: 198, startPoint y: 161, endPoint x: 576, endPoint y: 106, distance: 381.9
click at [576, 106] on div at bounding box center [400, 52] width 460 height 111
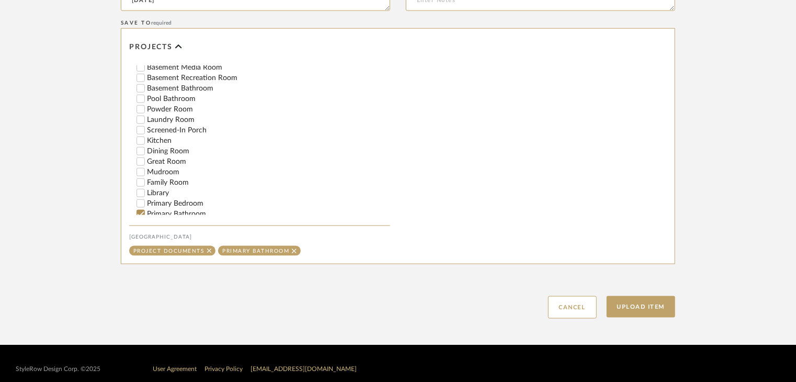
scroll to position [62, 0]
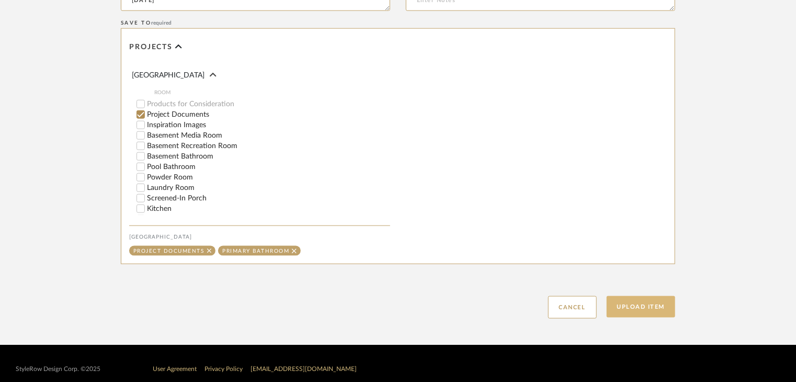
click at [655, 300] on button "Upload Item" at bounding box center [641, 306] width 69 height 21
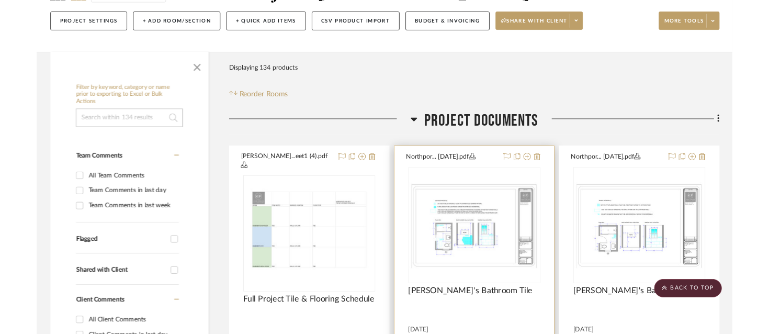
scroll to position [62, 0]
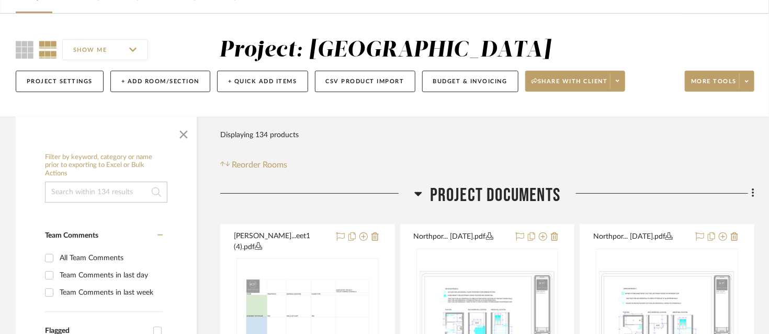
click at [755, 80] on div "SHOW ME Project: Northport Project Settings + Add Room/Section + Quick Add Item…" at bounding box center [384, 68] width 769 height 62
click at [752, 81] on span at bounding box center [746, 81] width 15 height 16
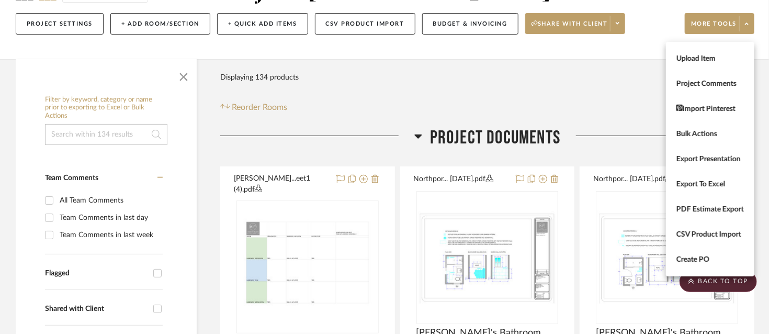
scroll to position [114, 0]
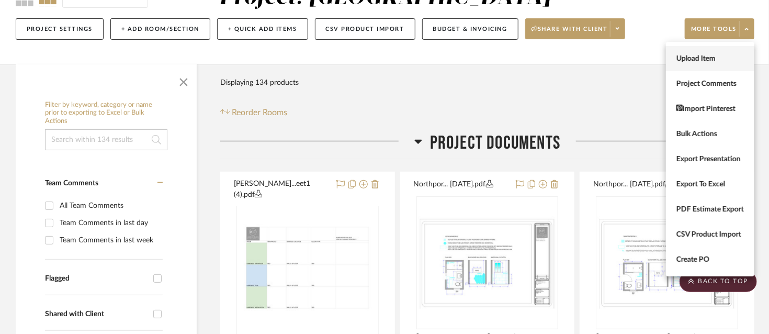
click at [689, 63] on span "Upload Item" at bounding box center [711, 58] width 68 height 9
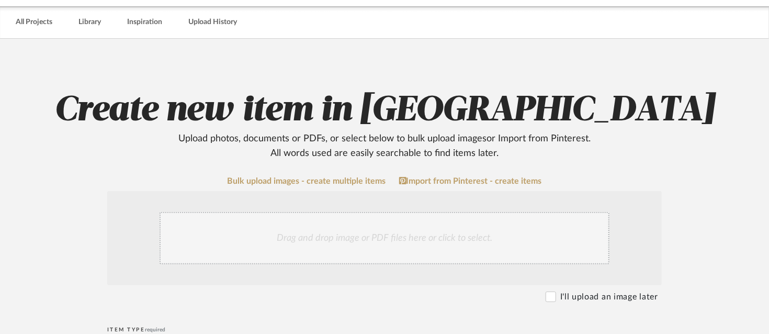
scroll to position [209, 0]
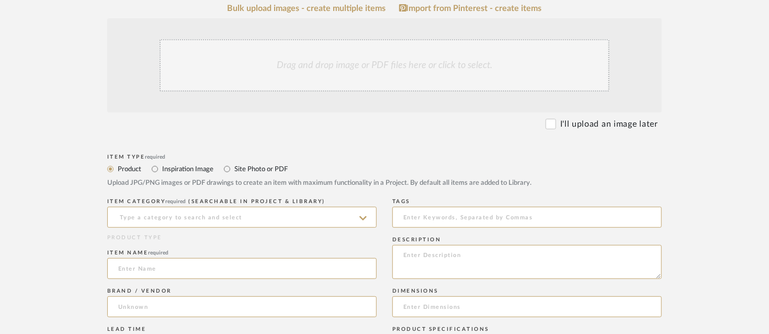
click at [237, 171] on label "Site Photo or PDF" at bounding box center [260, 169] width 54 height 12
click at [233, 171] on input "Site Photo or PDF" at bounding box center [227, 169] width 13 height 13
radio input "true"
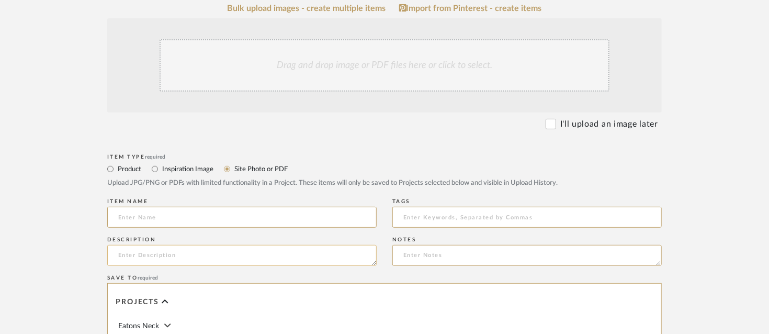
click at [274, 252] on textarea at bounding box center [241, 255] width 269 height 21
paste textarea "[DATE]"
type textarea "[DATE]"
click at [260, 216] on input at bounding box center [241, 217] width 269 height 21
click at [218, 218] on input "[PERSON_NAME]'s Bathroom Tile (need updated dimensions)" at bounding box center [241, 217] width 269 height 21
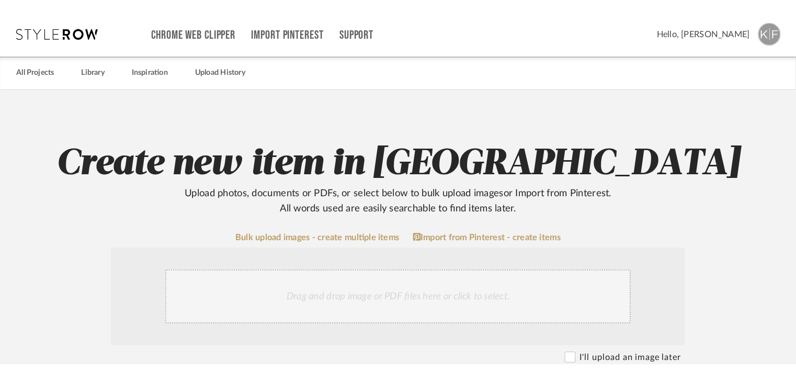
scroll to position [0, 0]
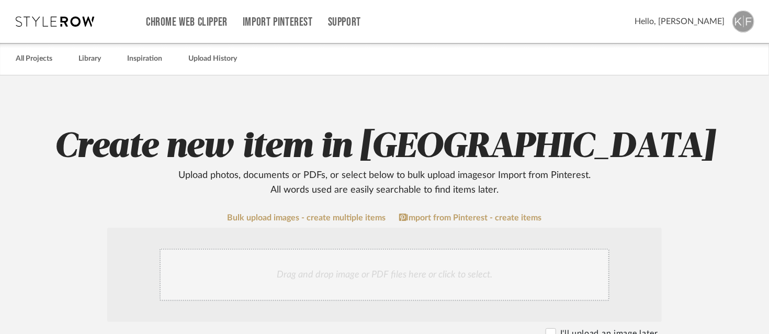
type input "[PERSON_NAME]'s Bathroom Tile (needs updated dimensions)"
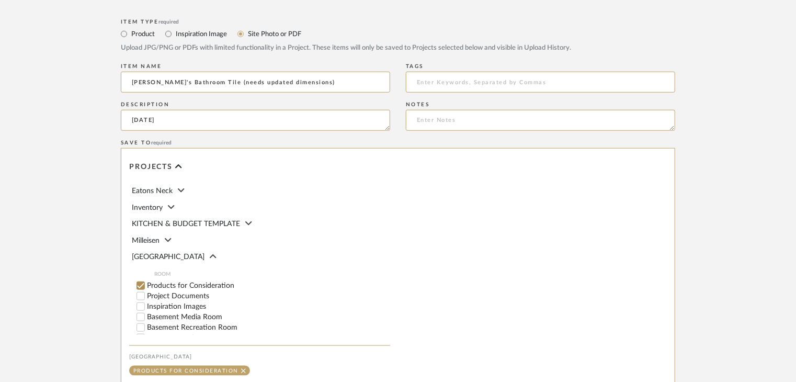
scroll to position [471, 0]
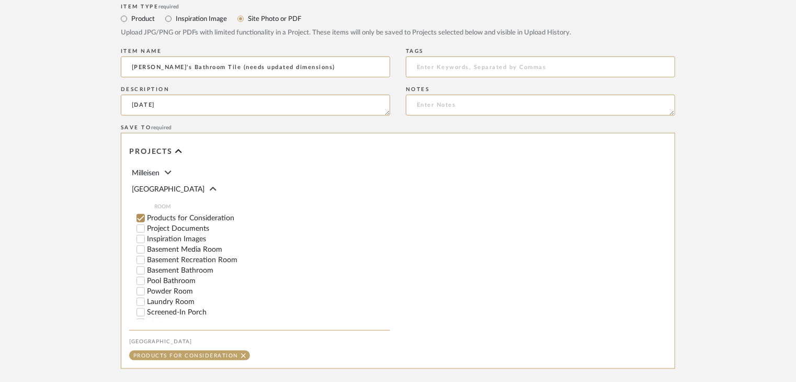
click at [189, 228] on label "Project Documents" at bounding box center [268, 228] width 243 height 7
click at [146, 228] on input "Project Documents" at bounding box center [141, 228] width 10 height 10
checkbox input "false"
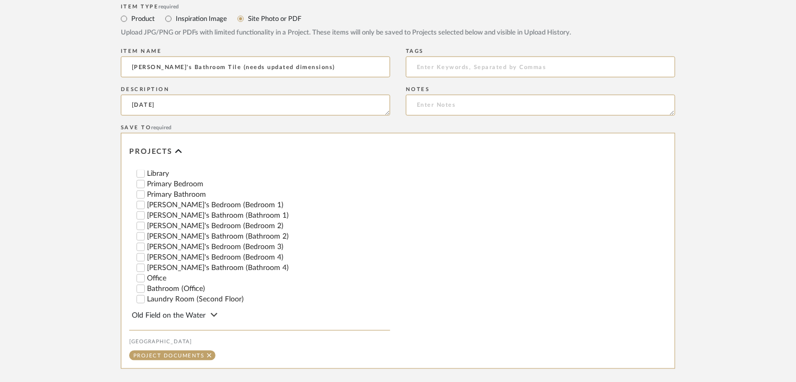
scroll to position [262, 0]
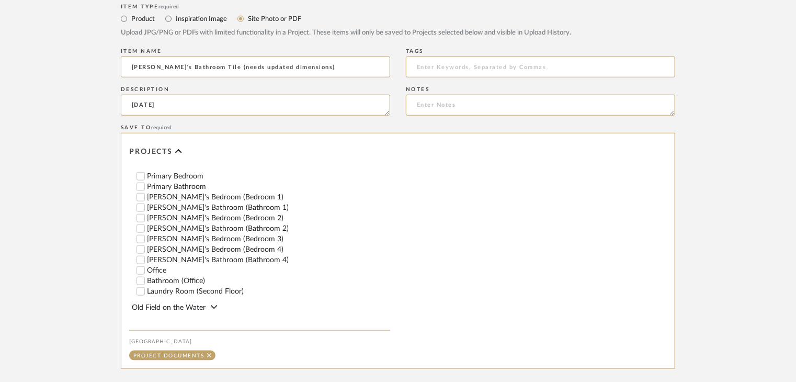
click at [200, 260] on label "[PERSON_NAME]'s Bathroom (Bathroom 4)" at bounding box center [268, 259] width 243 height 7
click at [146, 260] on input "[PERSON_NAME]'s Bathroom (Bathroom 4)" at bounding box center [141, 260] width 10 height 10
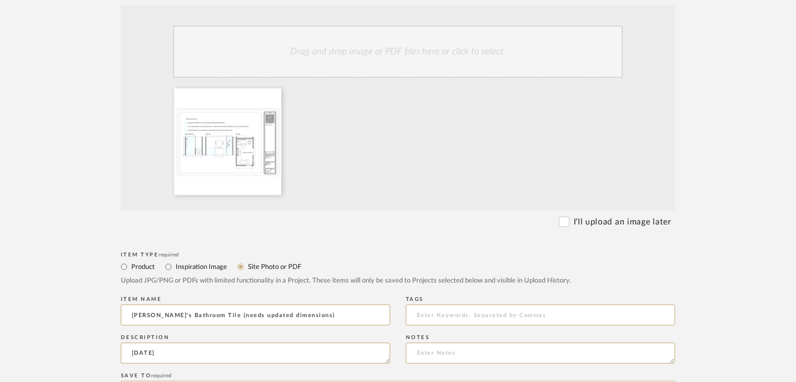
scroll to position [576, 0]
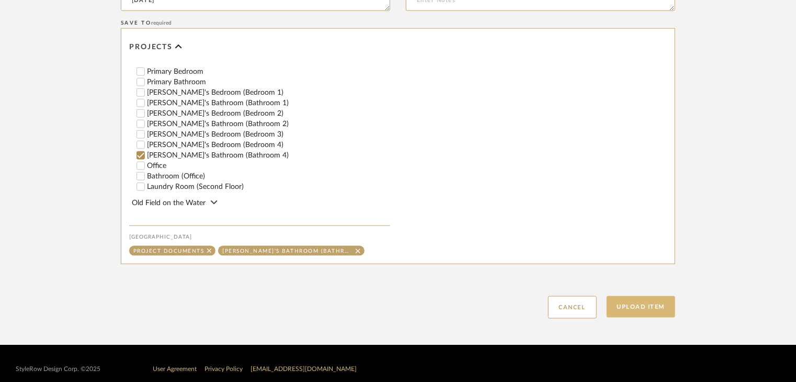
drag, startPoint x: 601, startPoint y: 313, endPoint x: 621, endPoint y: 312, distance: 20.4
click at [611, 313] on div "Upload Item Cancel" at bounding box center [398, 295] width 555 height 48
click at [621, 312] on button "Upload Item" at bounding box center [641, 306] width 69 height 21
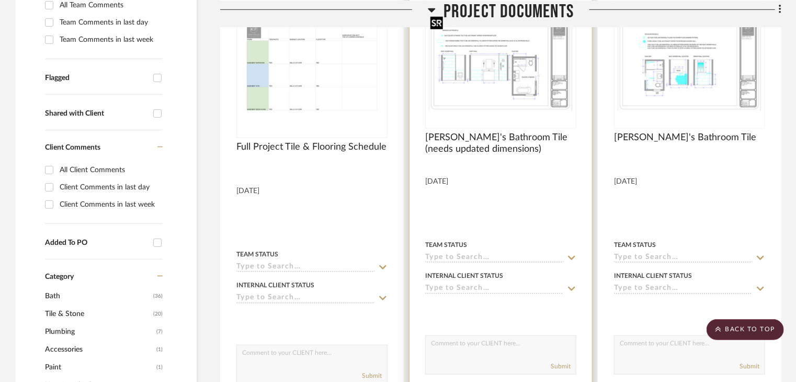
scroll to position [298, 0]
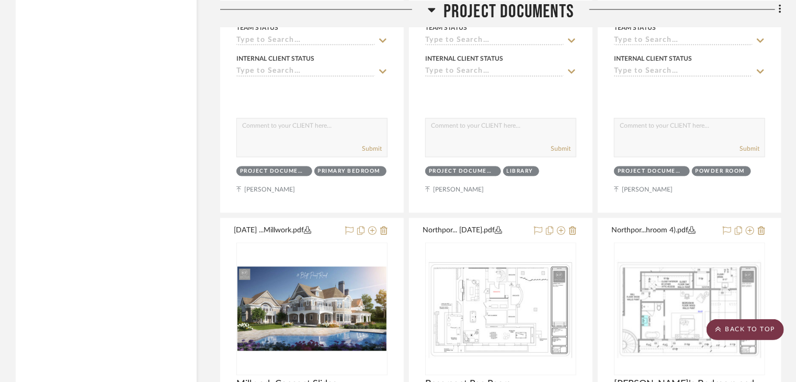
click at [764, 332] on scroll-to-top-button "BACK TO TOP" at bounding box center [745, 329] width 77 height 21
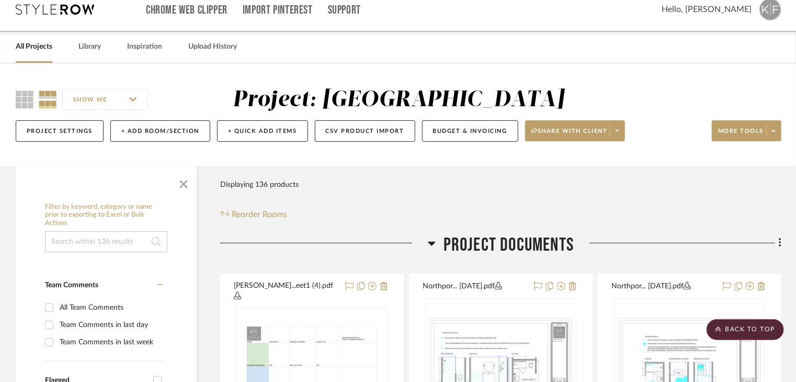
scroll to position [0, 0]
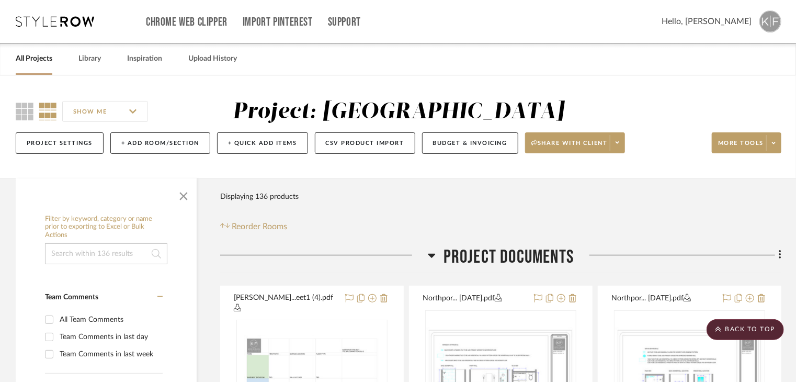
click at [783, 23] on desktop-header-v3 "Chrome Web Clipper Import Pinterest Support All Projects Library Inspiration Up…" at bounding box center [398, 37] width 796 height 75
click at [778, 24] on img at bounding box center [771, 21] width 22 height 22
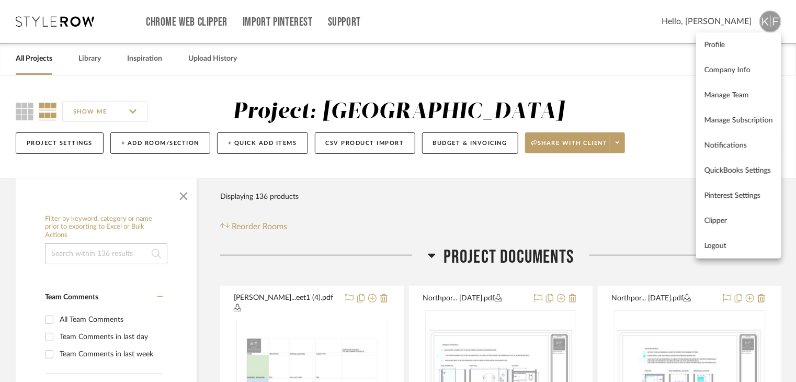
drag, startPoint x: 757, startPoint y: 248, endPoint x: 745, endPoint y: 232, distance: 19.4
click at [757, 248] on span "Logout" at bounding box center [739, 246] width 69 height 9
